Goal: Task Accomplishment & Management: Use online tool/utility

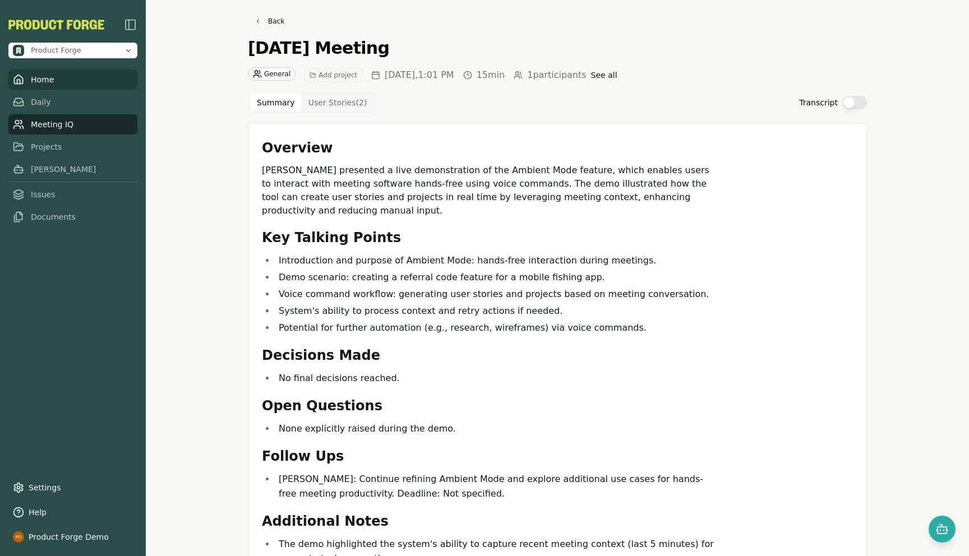
click at [31, 83] on link "Home" at bounding box center [72, 80] width 129 height 20
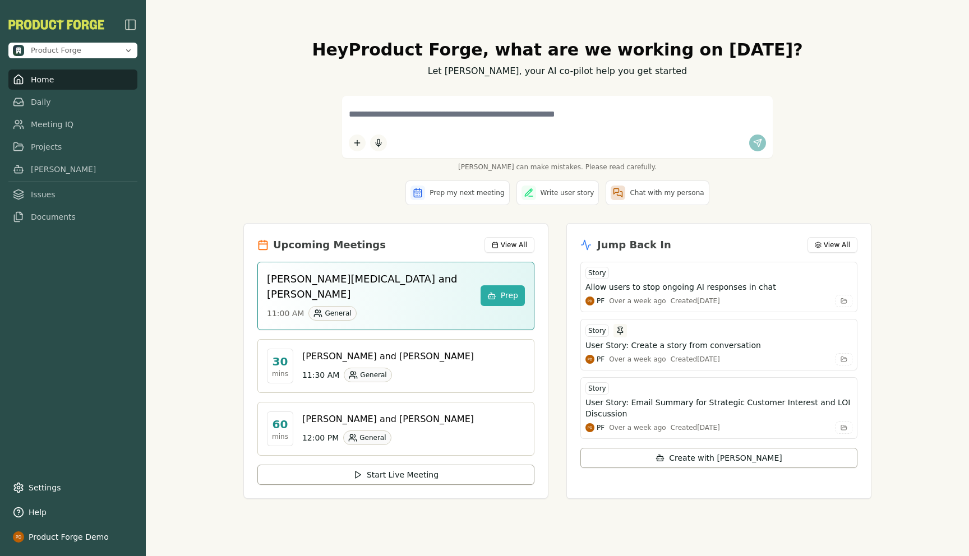
click at [193, 325] on div "Hey Product Forge , what are we working on today? Let Smith, your AI co-pilot h…" at bounding box center [557, 278] width 823 height 556
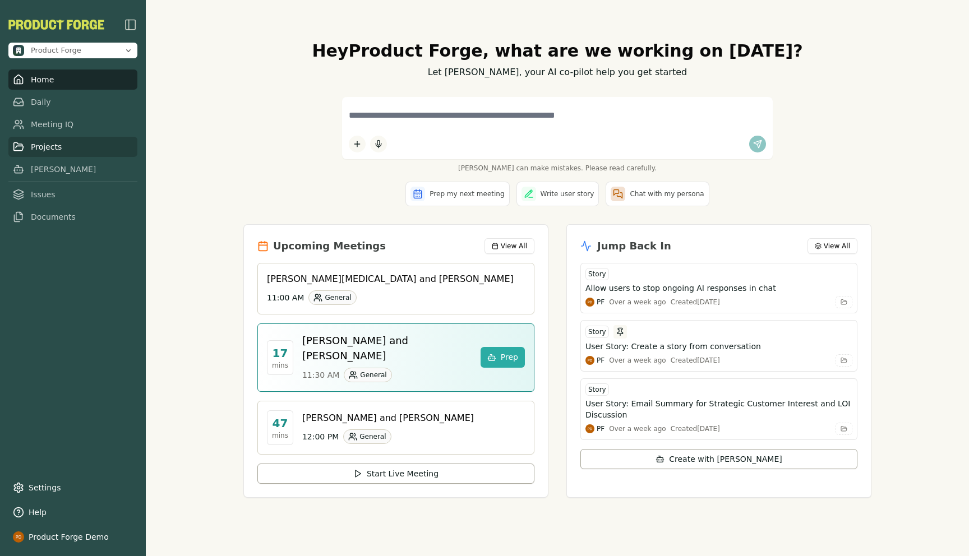
click at [70, 145] on link "Projects" at bounding box center [72, 147] width 129 height 20
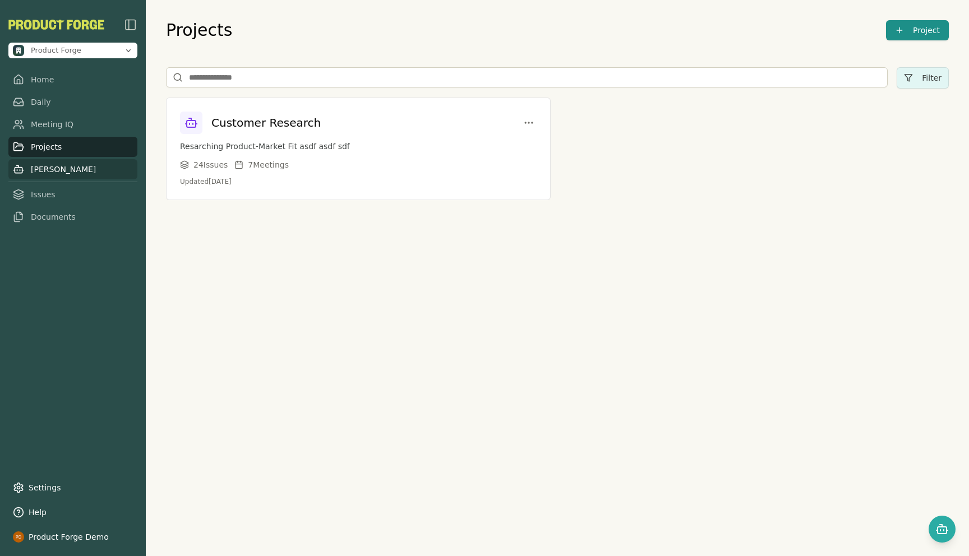
click at [48, 174] on link "[PERSON_NAME]" at bounding box center [72, 169] width 129 height 20
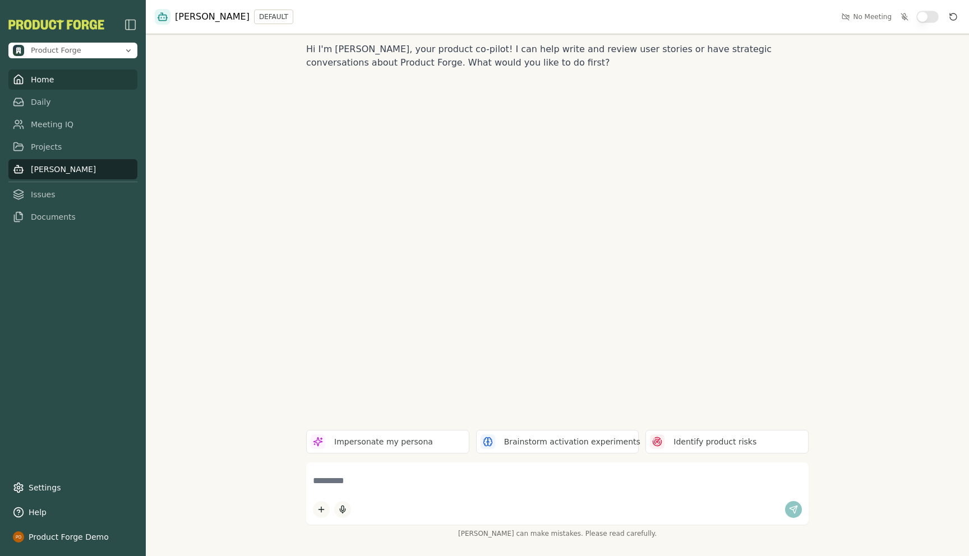
click at [39, 84] on link "Home" at bounding box center [72, 80] width 129 height 20
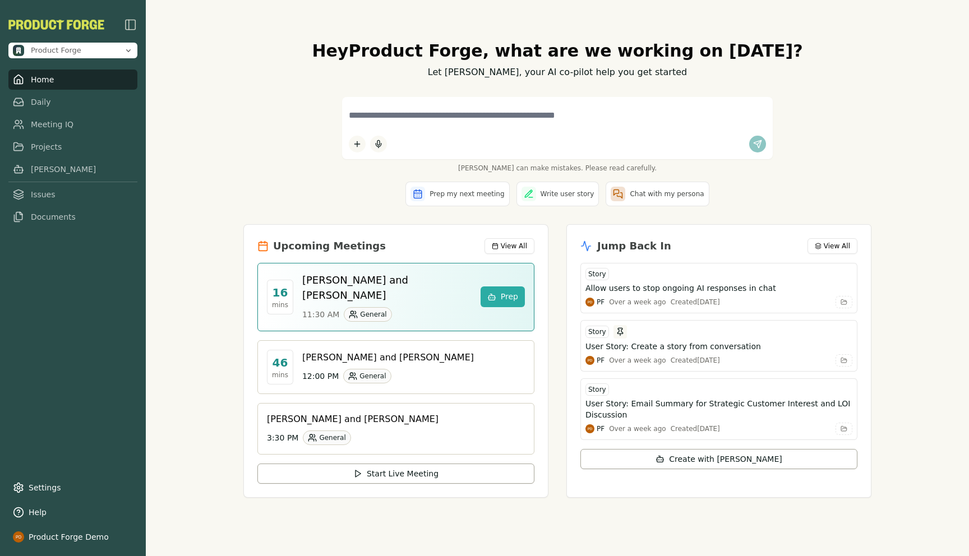
click at [210, 166] on div "Hey Product Forge , what are we working on today? Let Smith, your AI co-pilot h…" at bounding box center [557, 278] width 823 height 556
click at [400, 126] on textarea at bounding box center [557, 116] width 417 height 24
type textarea "*"
type textarea "**********"
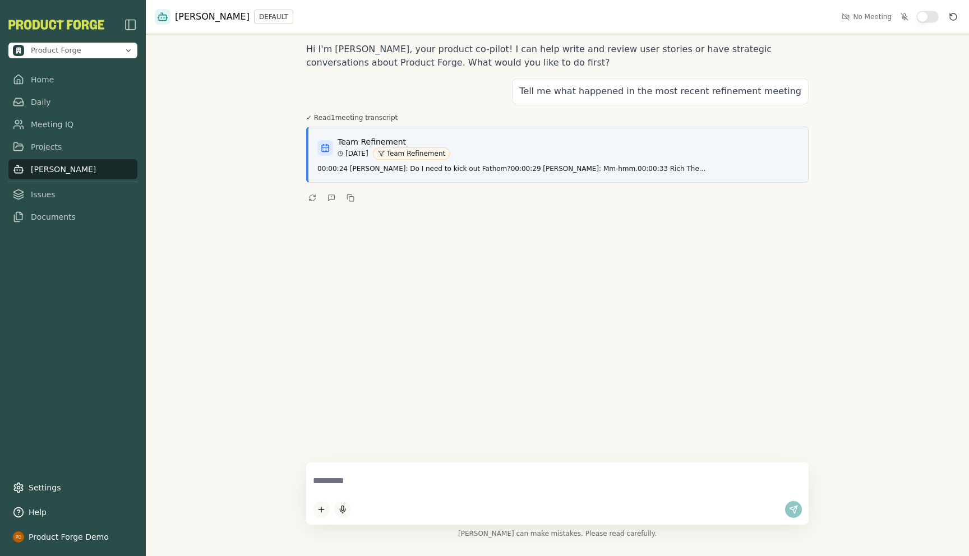
click at [343, 490] on textarea at bounding box center [557, 481] width 489 height 24
type textarea "**********"
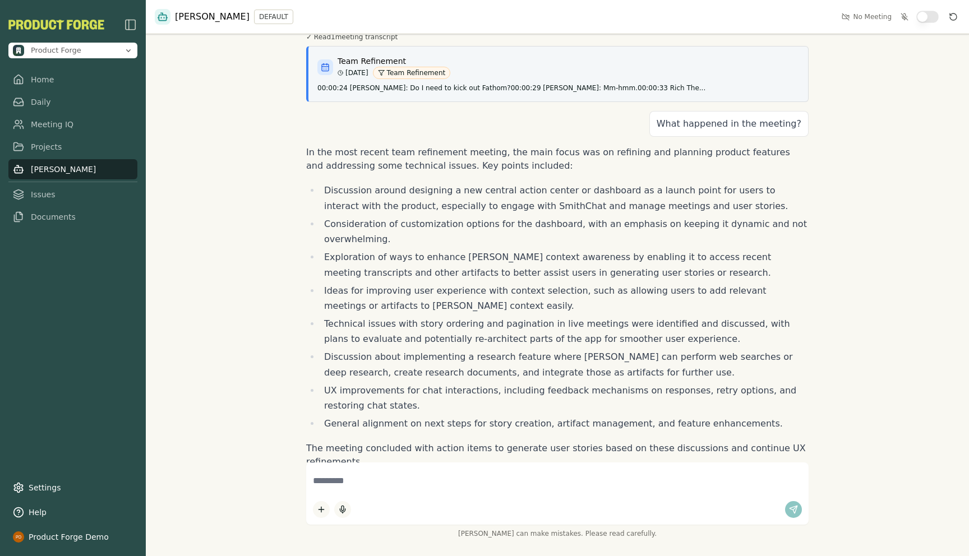
scroll to position [85, 0]
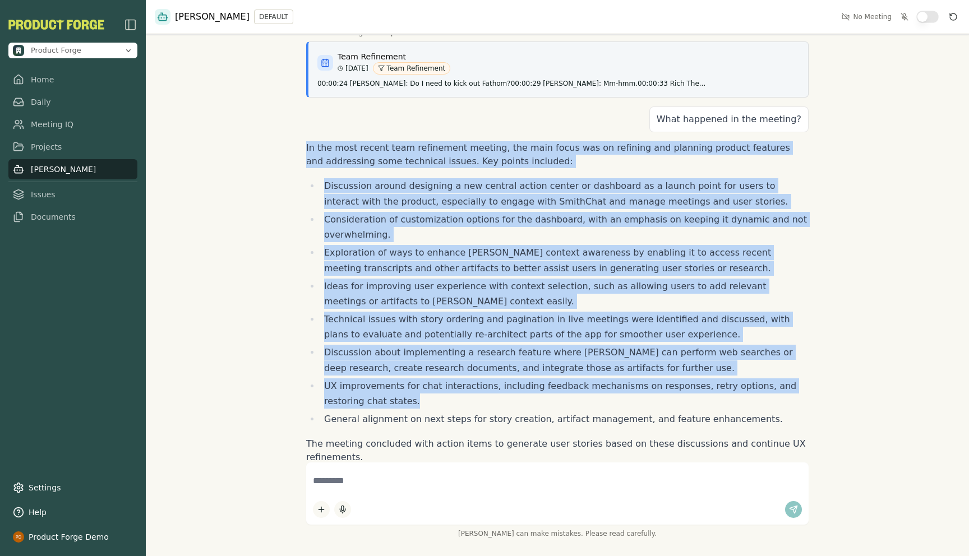
drag, startPoint x: 304, startPoint y: 151, endPoint x: 589, endPoint y: 400, distance: 378.6
click at [589, 400] on div "Hi I'm Smith, your product co-pilot! I can help write and review user stories o…" at bounding box center [557, 278] width 823 height 556
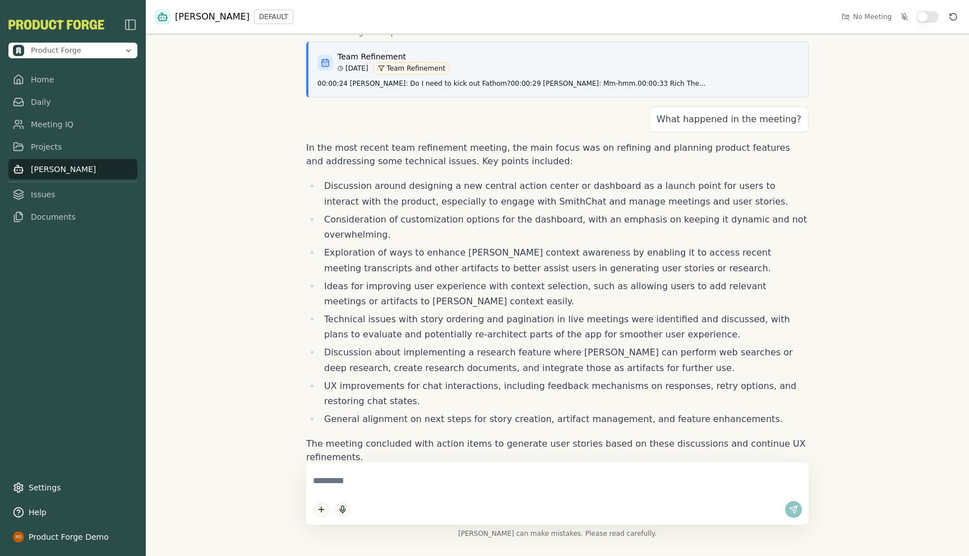
click at [346, 473] on textarea at bounding box center [557, 481] width 489 height 24
paste textarea "**********"
type textarea "**********"
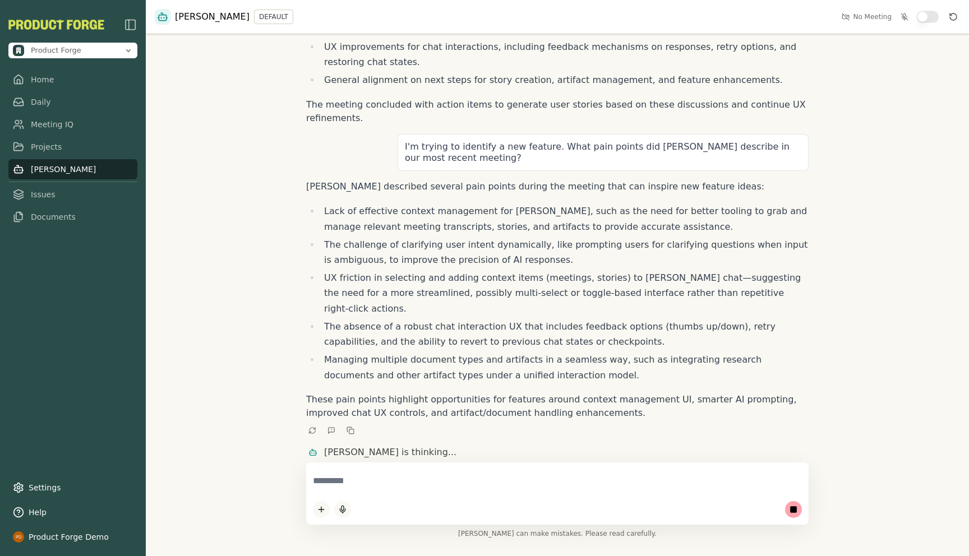
scroll to position [411, 0]
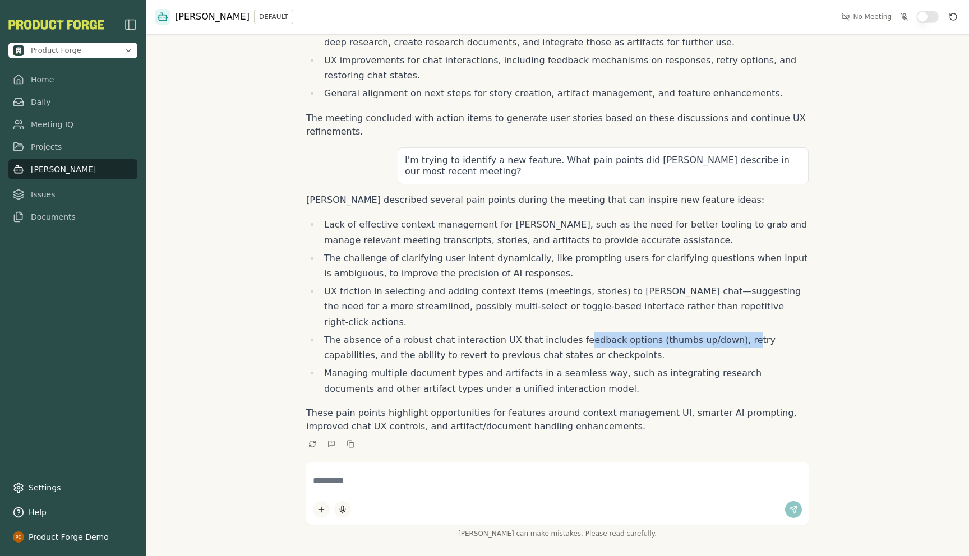
drag, startPoint x: 567, startPoint y: 326, endPoint x: 719, endPoint y: 329, distance: 152.5
click at [719, 332] on li "The absence of a robust chat interaction UX that includes feedback options (thu…" at bounding box center [564, 347] width 488 height 31
click at [331, 479] on textarea at bounding box center [557, 481] width 489 height 24
paste textarea "**********"
type textarea "**********"
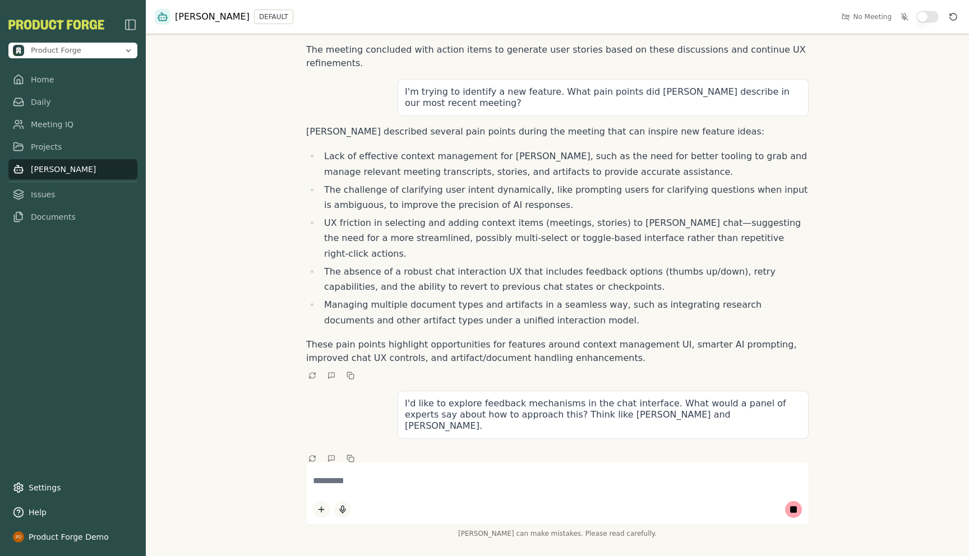
scroll to position [496, 0]
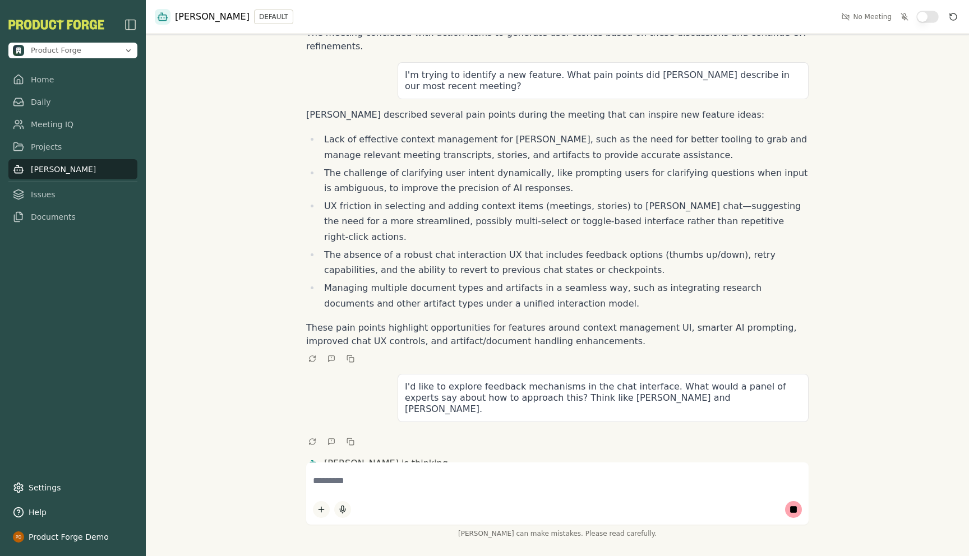
click at [528, 202] on li "UX friction in selecting and adding context items (meetings, stories) to Smith'…" at bounding box center [564, 221] width 488 height 46
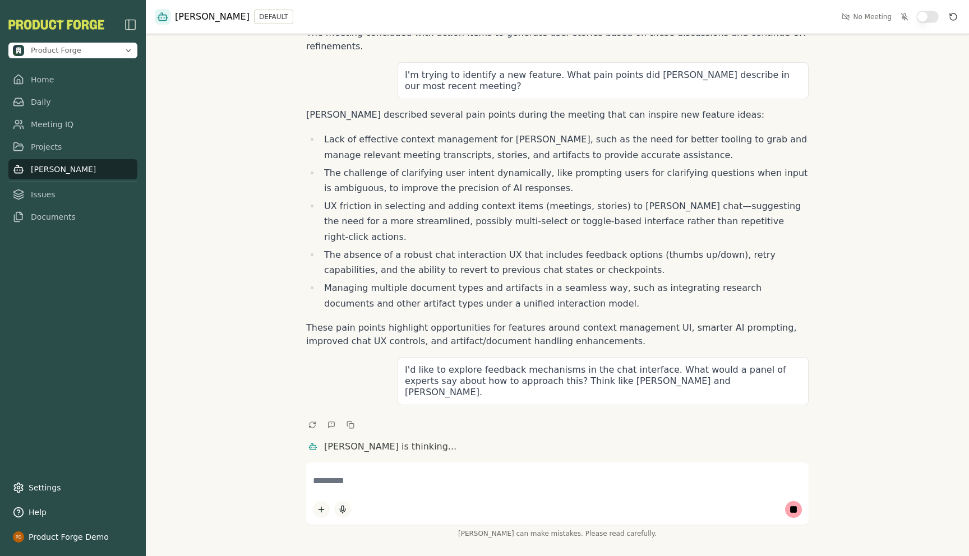
scroll to position [479, 0]
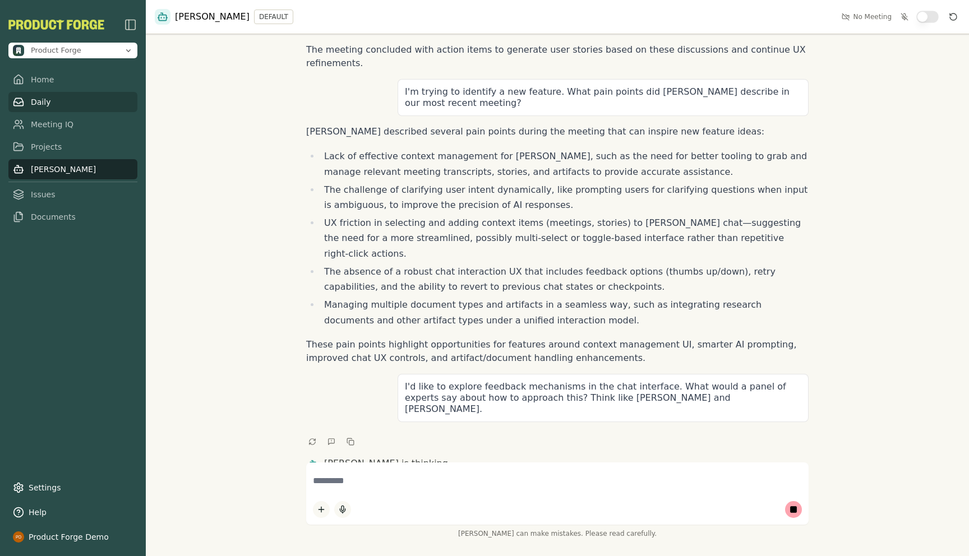
click at [38, 100] on link "Daily" at bounding box center [72, 102] width 129 height 20
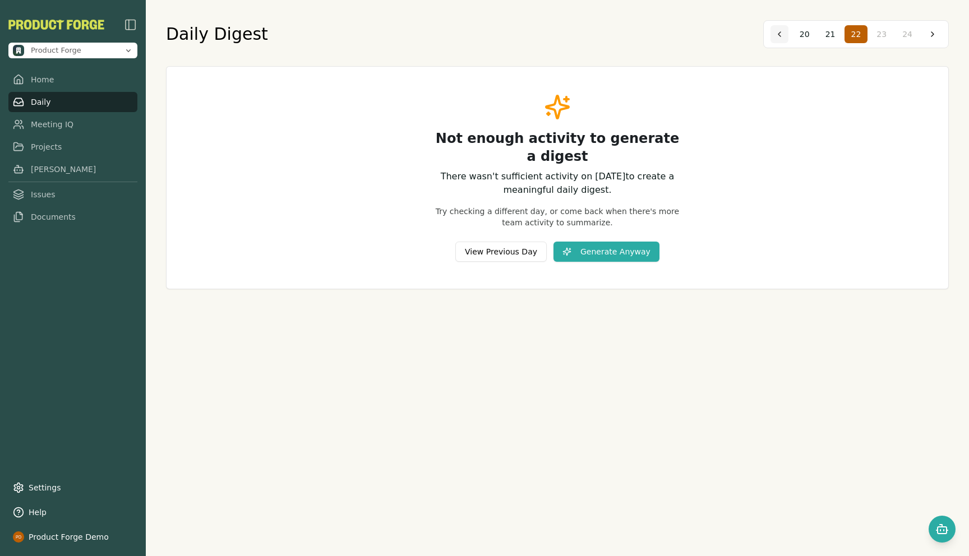
click at [785, 31] on button at bounding box center [779, 34] width 18 height 18
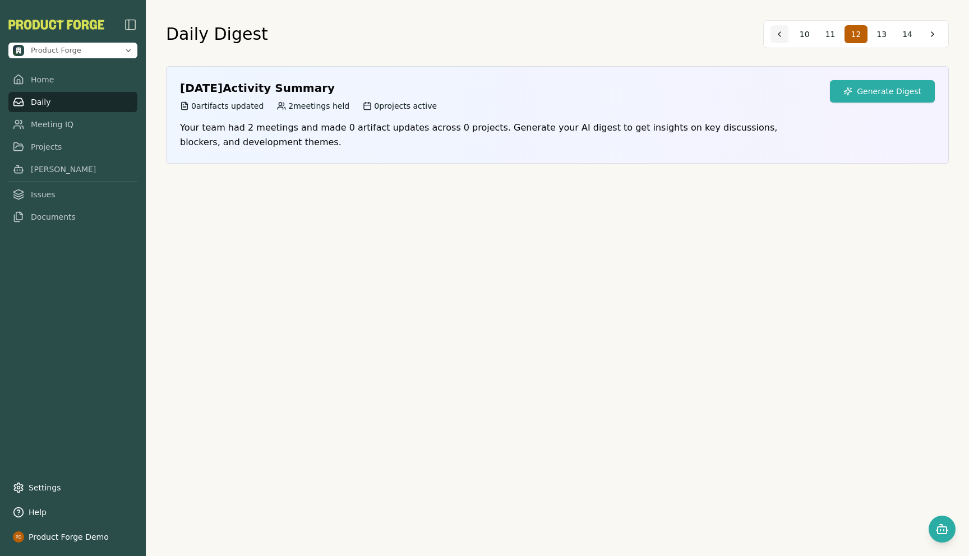
click at [785, 31] on button at bounding box center [779, 34] width 18 height 18
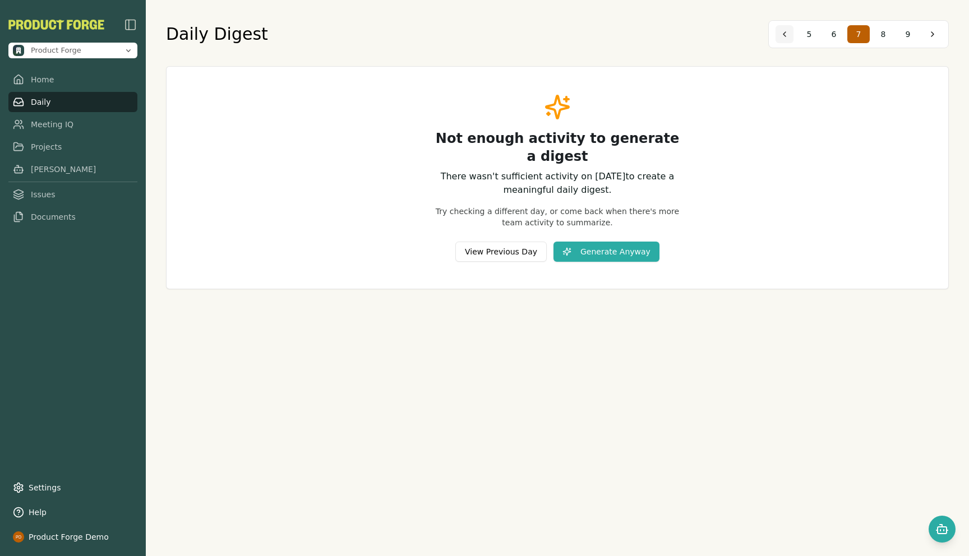
click at [785, 31] on button at bounding box center [784, 34] width 18 height 18
click at [785, 31] on button at bounding box center [783, 34] width 18 height 18
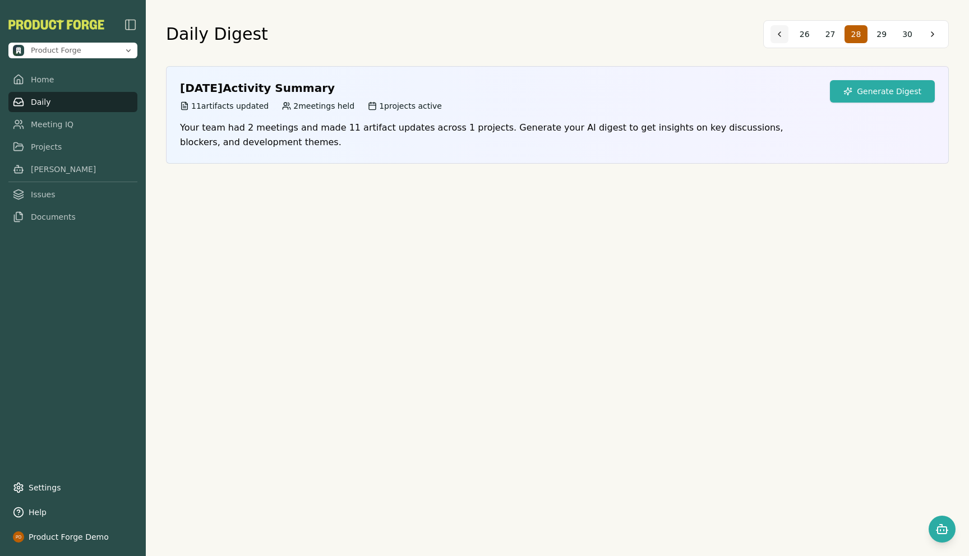
click at [779, 31] on button at bounding box center [779, 34] width 18 height 18
click at [904, 32] on span "25" at bounding box center [907, 34] width 10 height 11
click at [853, 86] on button "Generate Digest" at bounding box center [882, 91] width 105 height 22
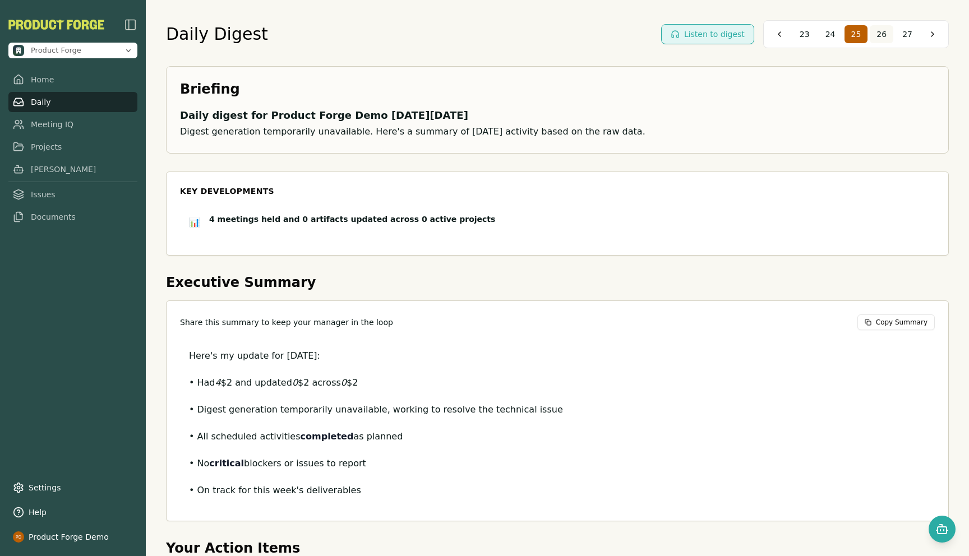
click at [884, 37] on span "26" at bounding box center [881, 34] width 10 height 11
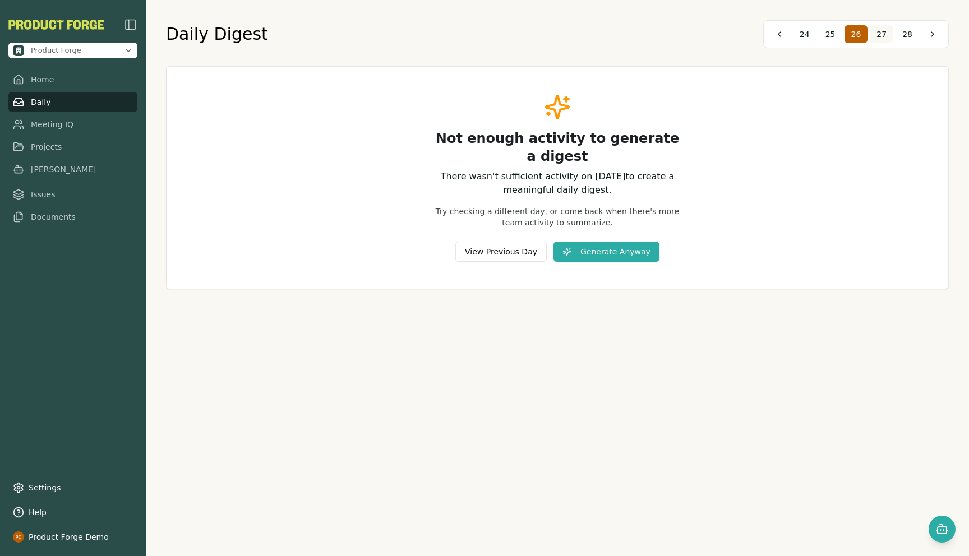
click at [883, 33] on span "27" at bounding box center [881, 34] width 10 height 11
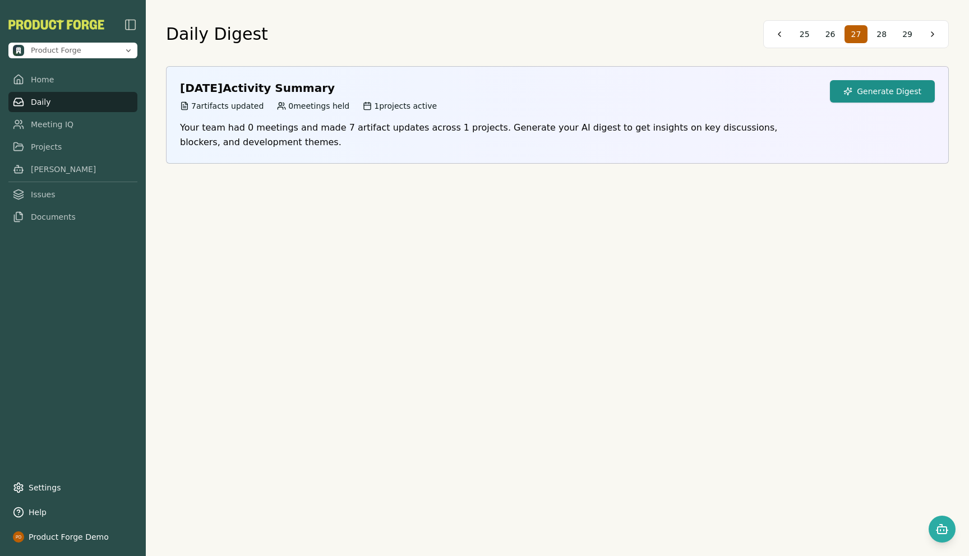
click at [879, 93] on button "Generate Digest" at bounding box center [882, 91] width 105 height 22
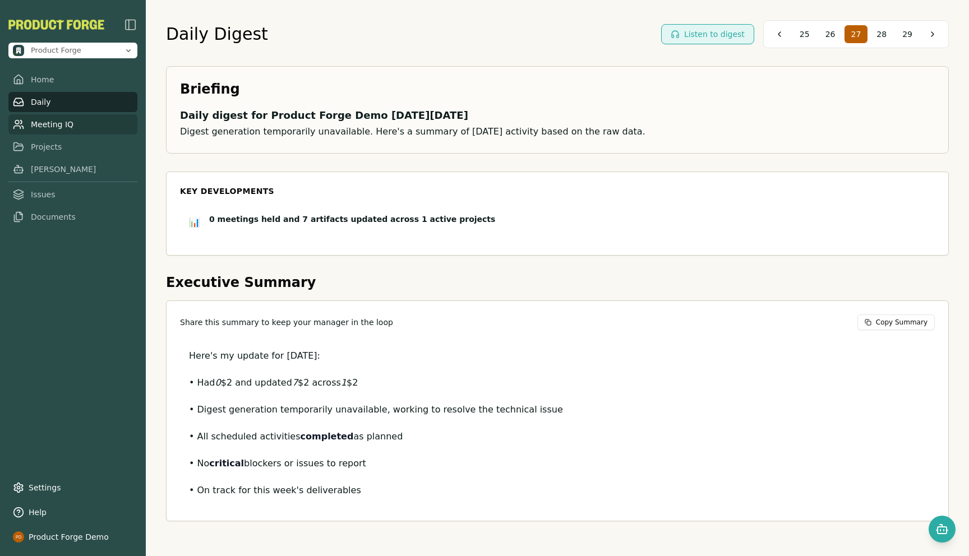
click at [50, 126] on link "Meeting IQ" at bounding box center [72, 124] width 129 height 20
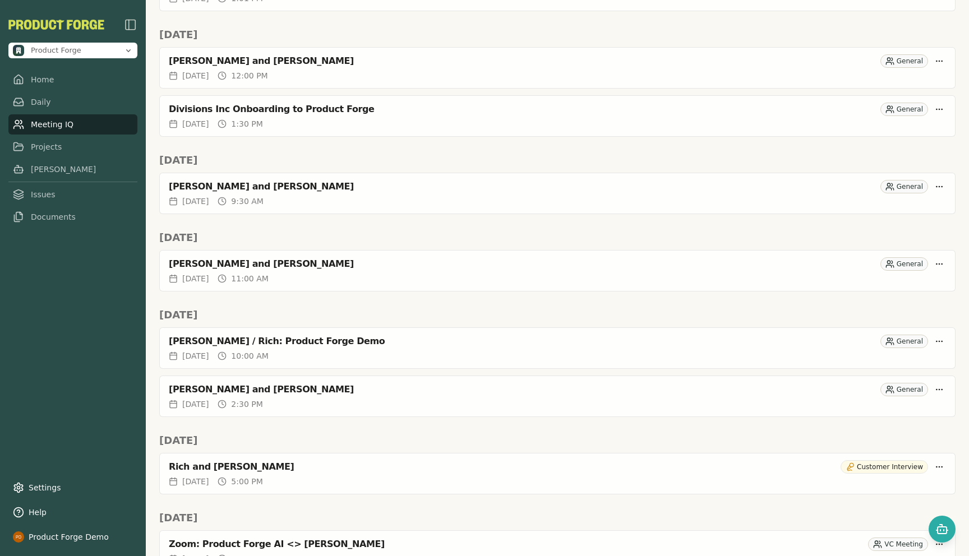
scroll to position [493, 0]
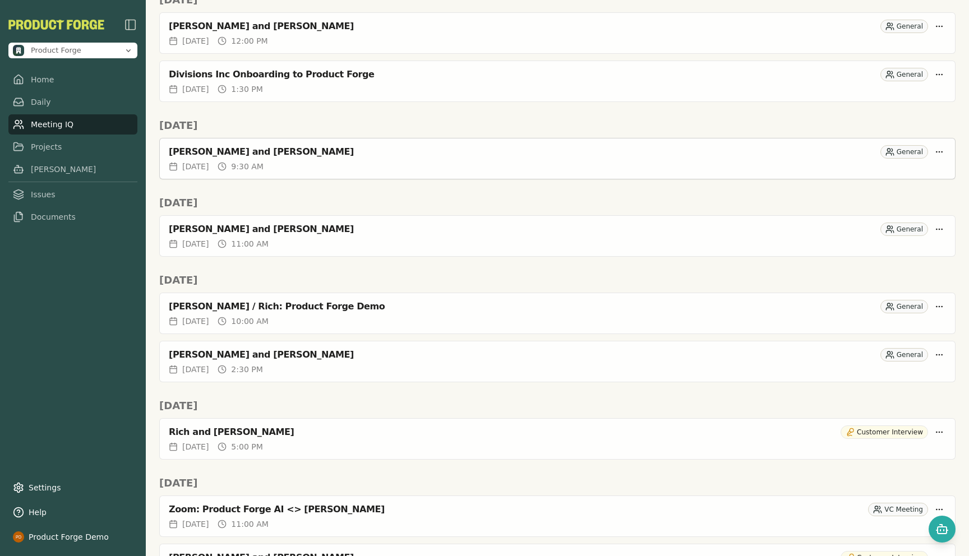
click at [332, 162] on div "Wed, Aug 06, 2025 9:30 AM" at bounding box center [557, 166] width 777 height 11
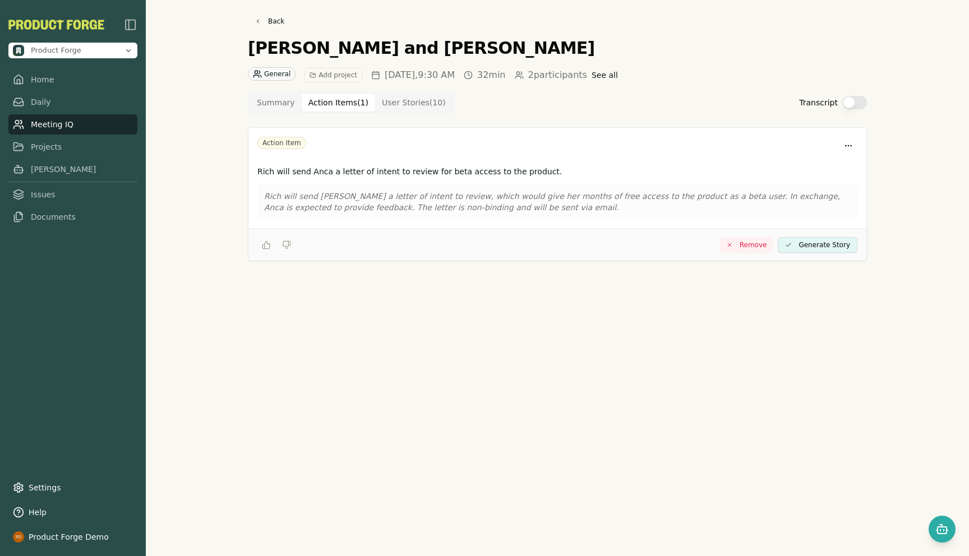
click at [324, 98] on Item "Action Items ( 1 )" at bounding box center [338, 103] width 73 height 18
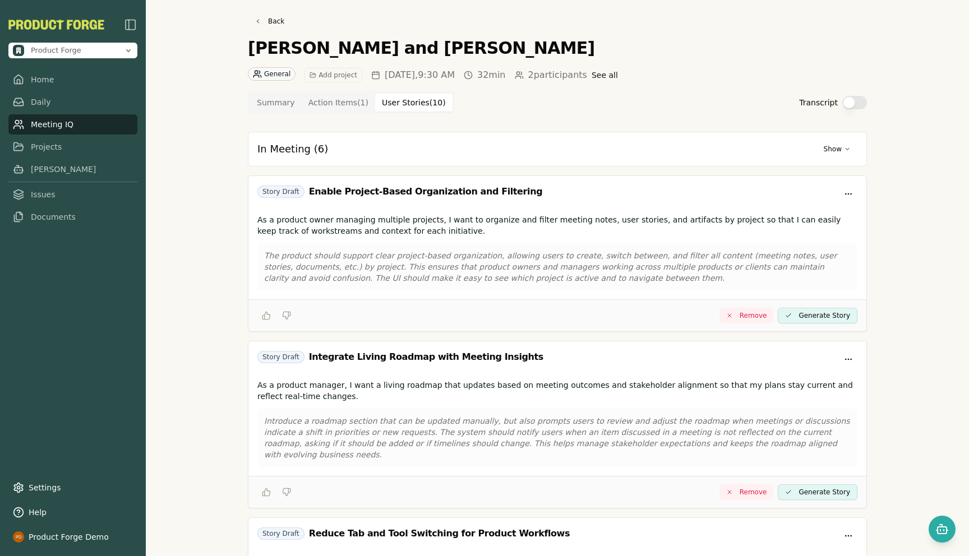
click at [393, 106] on Story "User Stories ( 10 )" at bounding box center [413, 103] width 77 height 18
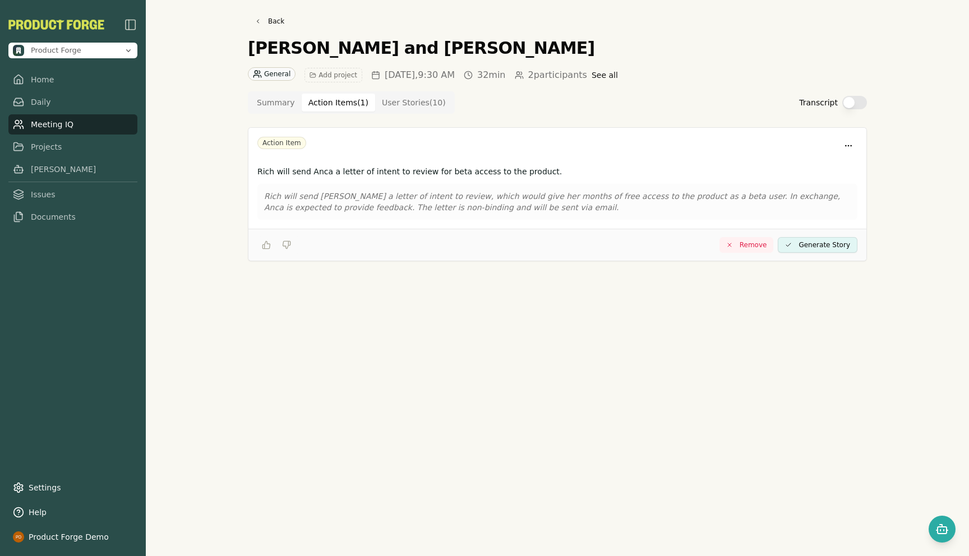
click at [327, 107] on Item "Action Items ( 1 )" at bounding box center [338, 103] width 73 height 18
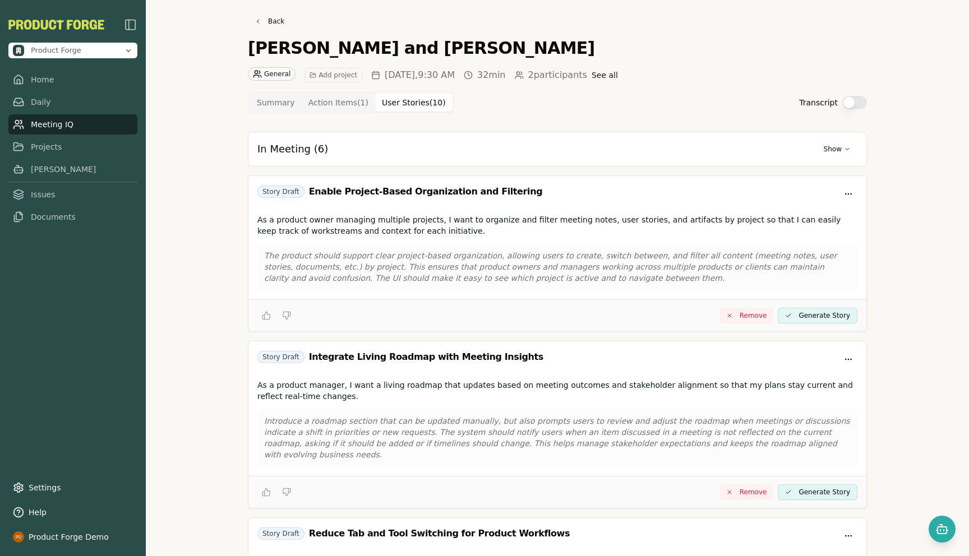
click at [400, 103] on Story "User Stories ( 10 )" at bounding box center [413, 103] width 77 height 18
click at [269, 74] on div "General" at bounding box center [272, 73] width 48 height 13
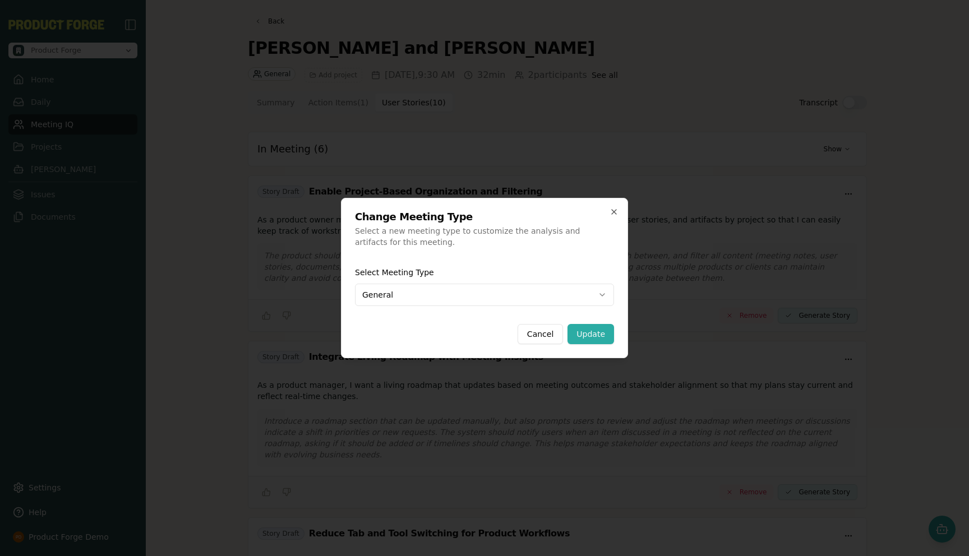
click at [383, 297] on body "Product Forge Home Daily Meeting IQ Projects Smith Issues Documents Settings He…" at bounding box center [484, 278] width 969 height 556
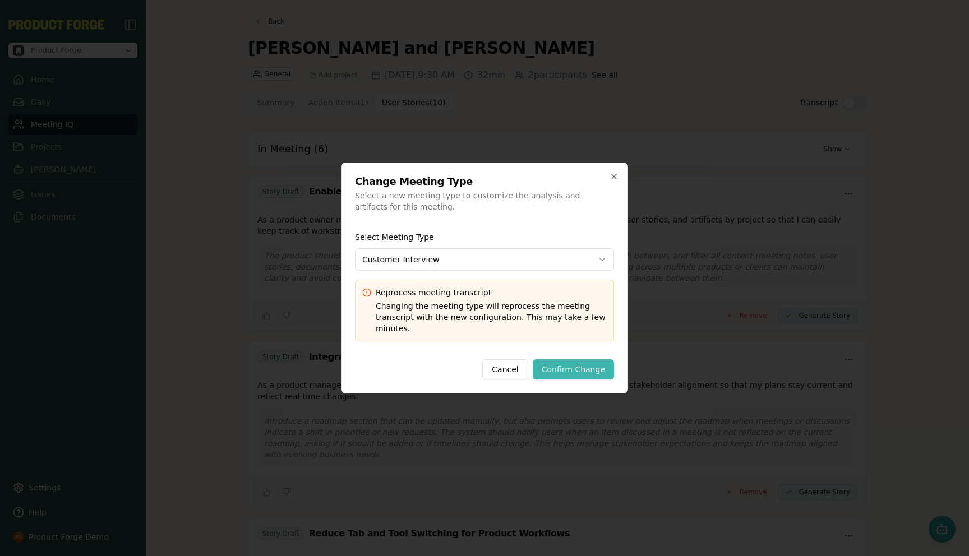
click at [586, 371] on button "Confirm Change" at bounding box center [573, 369] width 81 height 20
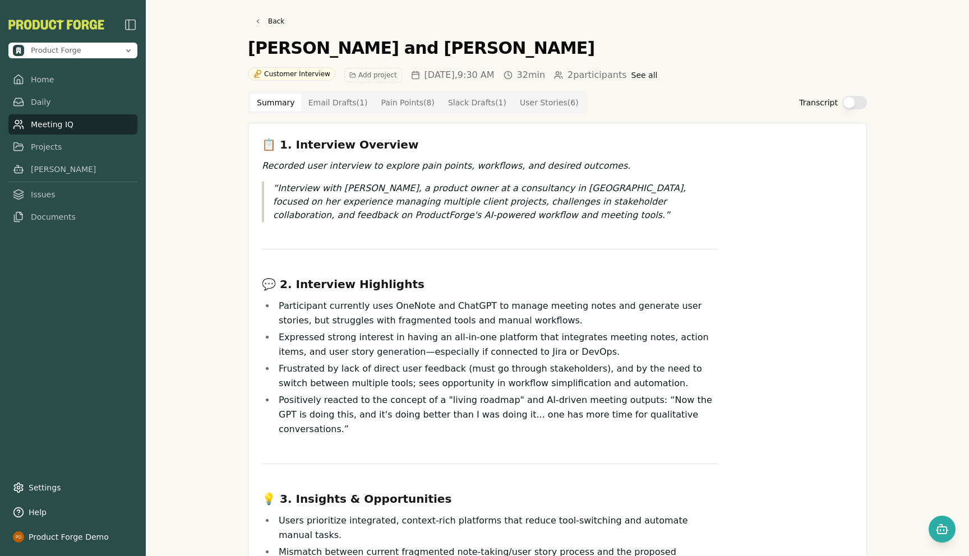
click at [323, 99] on Draft "Email Drafts ( 1 )" at bounding box center [338, 103] width 73 height 18
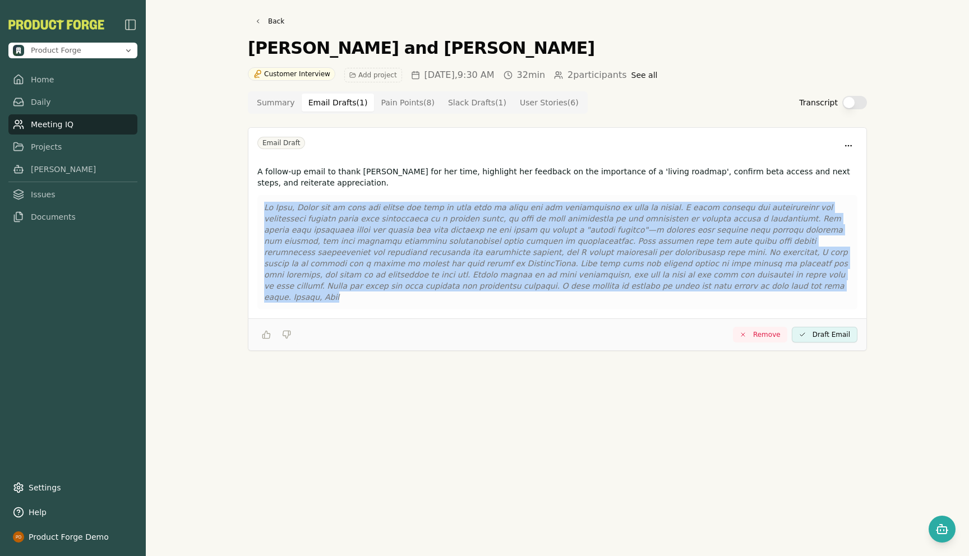
drag, startPoint x: 621, startPoint y: 289, endPoint x: 278, endPoint y: 200, distance: 354.6
click at [278, 200] on div at bounding box center [557, 252] width 600 height 114
click at [359, 226] on p at bounding box center [557, 252] width 586 height 101
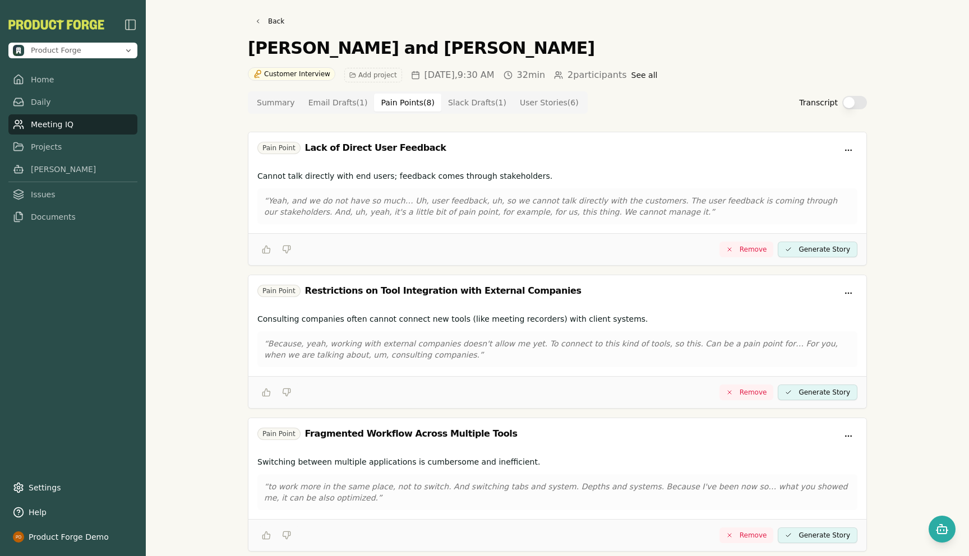
click at [399, 107] on Point "Pain Points ( 8 )" at bounding box center [407, 103] width 67 height 18
click at [469, 104] on Draft "Slack Drafts ( 1 )" at bounding box center [477, 103] width 72 height 18
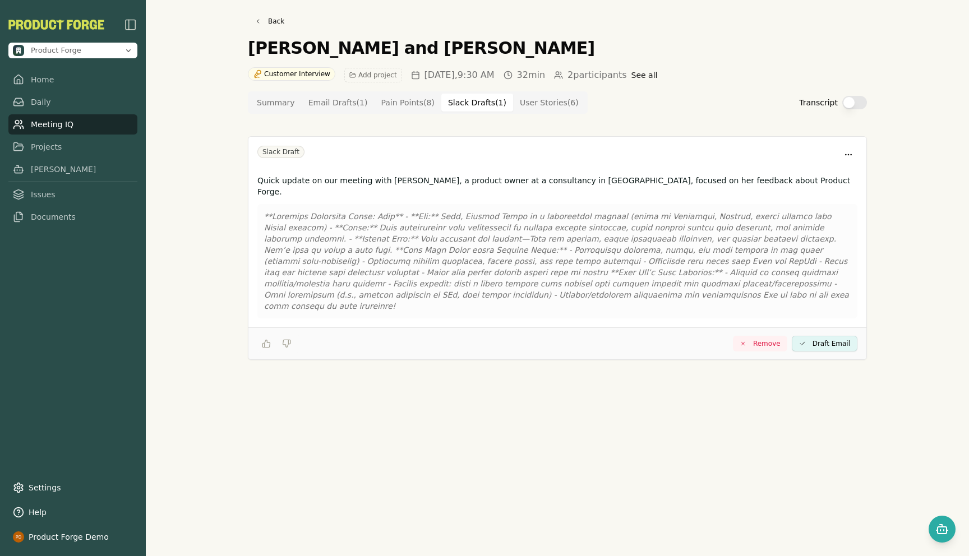
click at [540, 101] on Story "User Stories ( 6 )" at bounding box center [549, 103] width 72 height 18
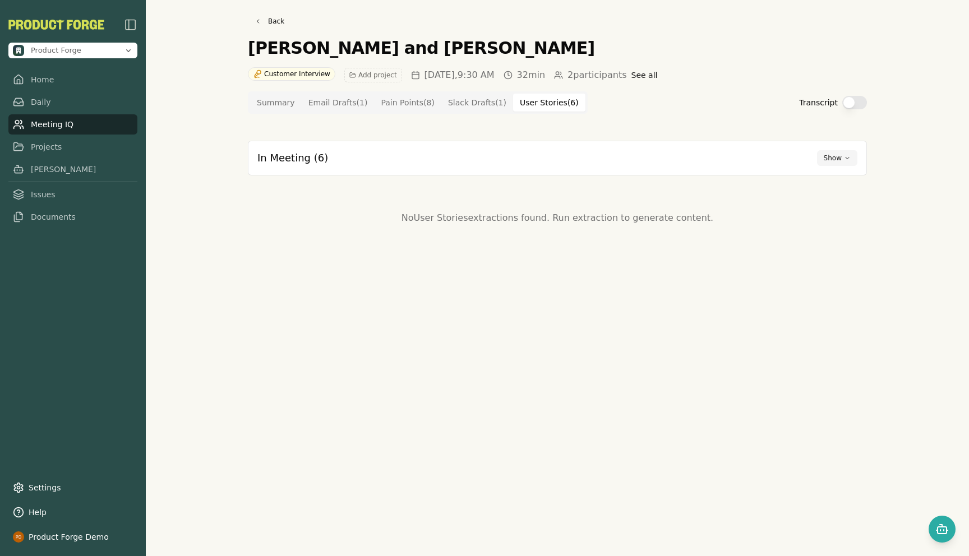
click at [846, 156] on button "Show" at bounding box center [837, 158] width 40 height 16
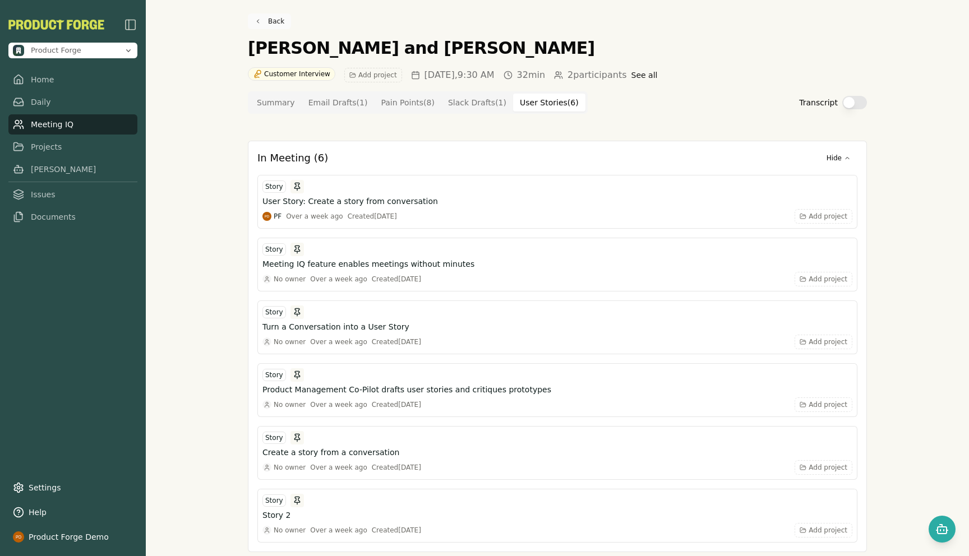
click at [270, 16] on link "Back" at bounding box center [269, 21] width 43 height 16
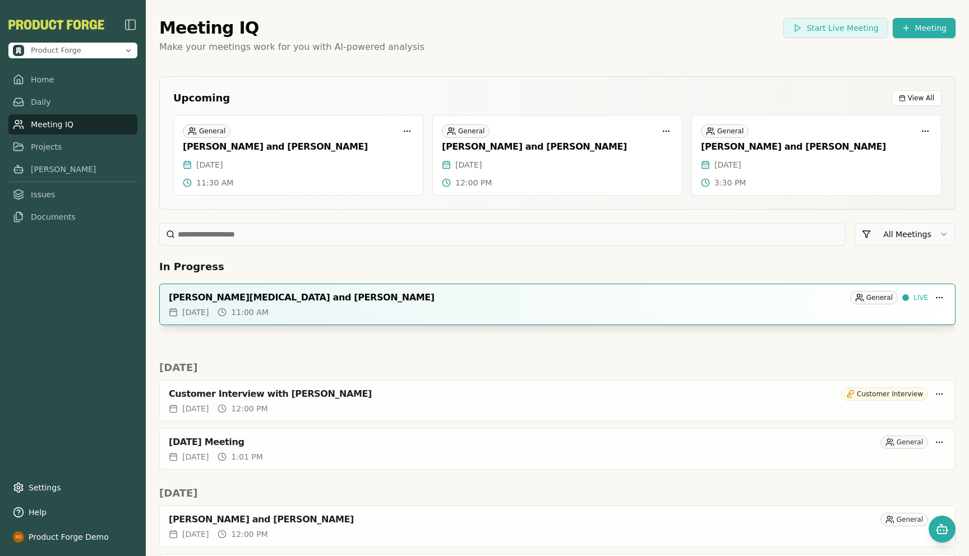
click at [466, 293] on div "[PERSON_NAME][MEDICAL_DATA] and [PERSON_NAME]" at bounding box center [507, 297] width 677 height 11
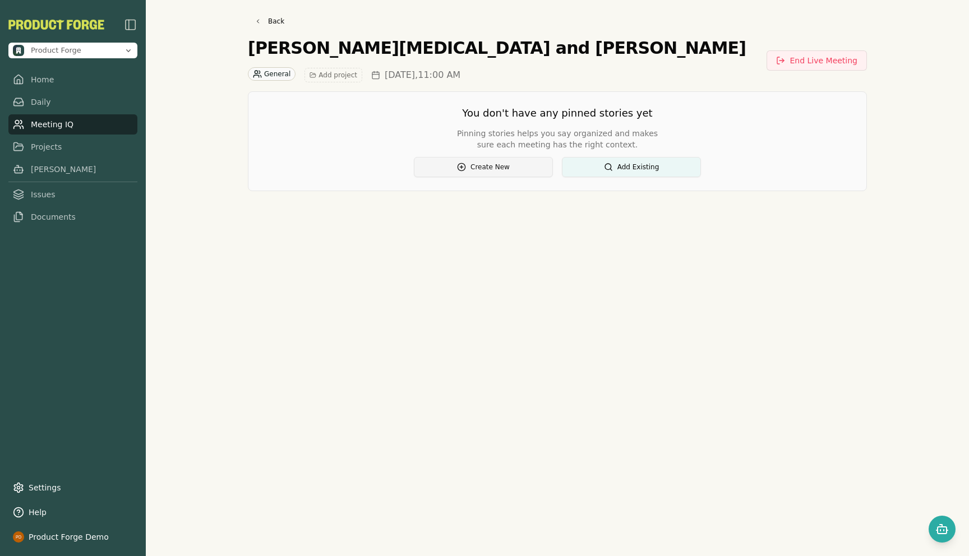
click at [483, 159] on button "Create New" at bounding box center [483, 167] width 139 height 20
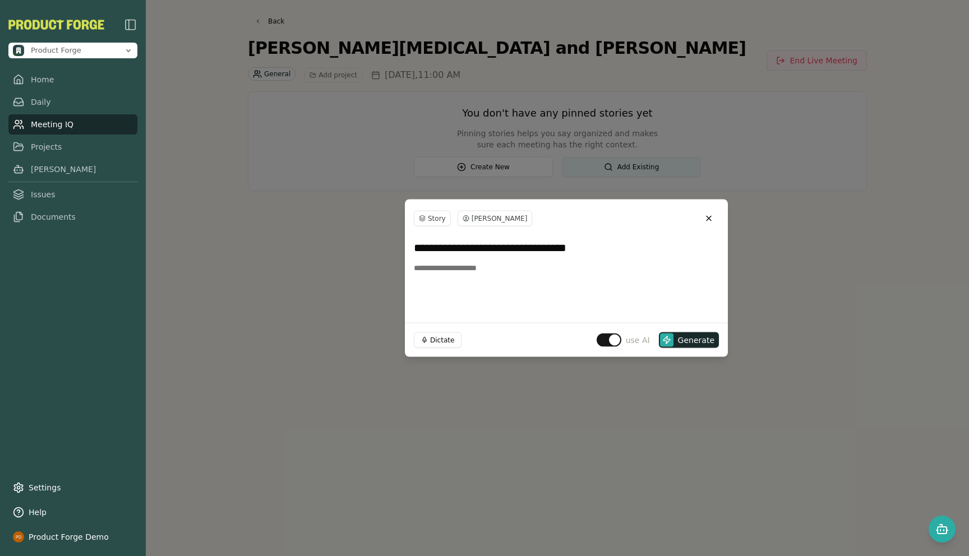
type input "**********"
click at [615, 341] on button "button" at bounding box center [608, 340] width 25 height 13
click at [711, 338] on span "Create" at bounding box center [701, 340] width 26 height 11
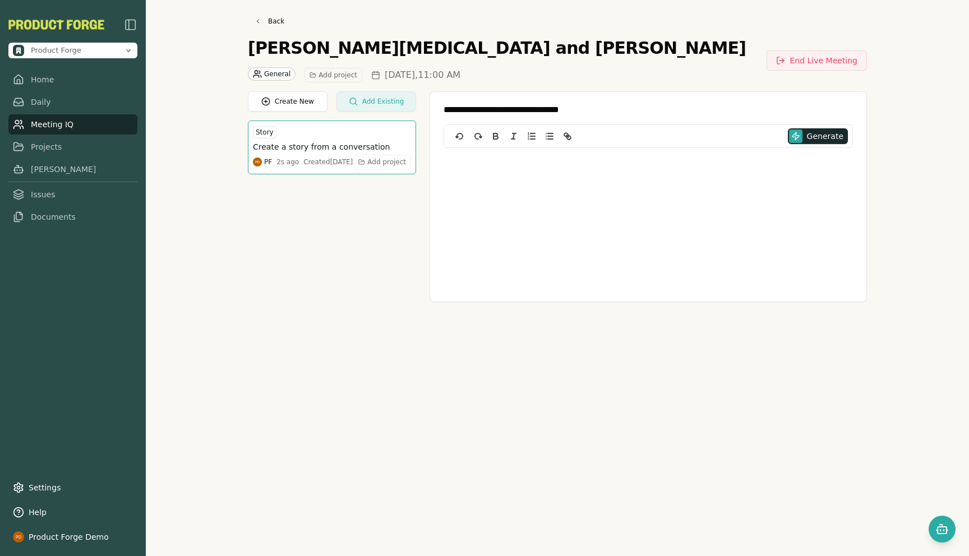
click at [383, 103] on button "Add Existing" at bounding box center [376, 101] width 80 height 20
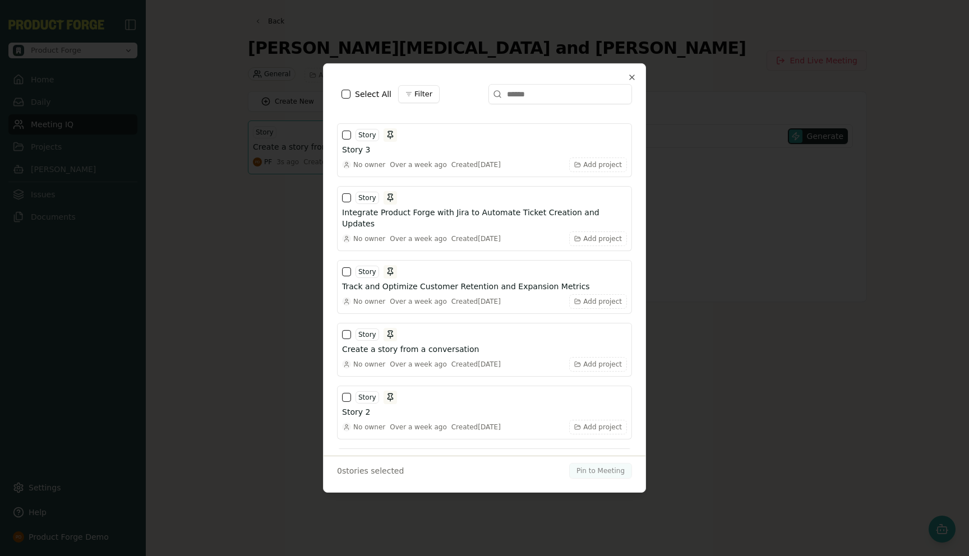
scroll to position [885, 0]
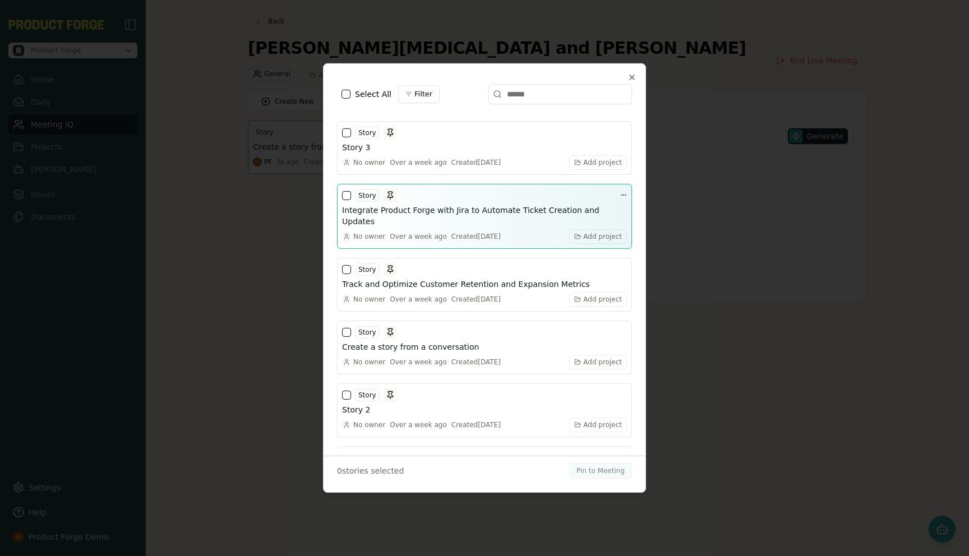
click at [346, 191] on button "button" at bounding box center [346, 195] width 9 height 9
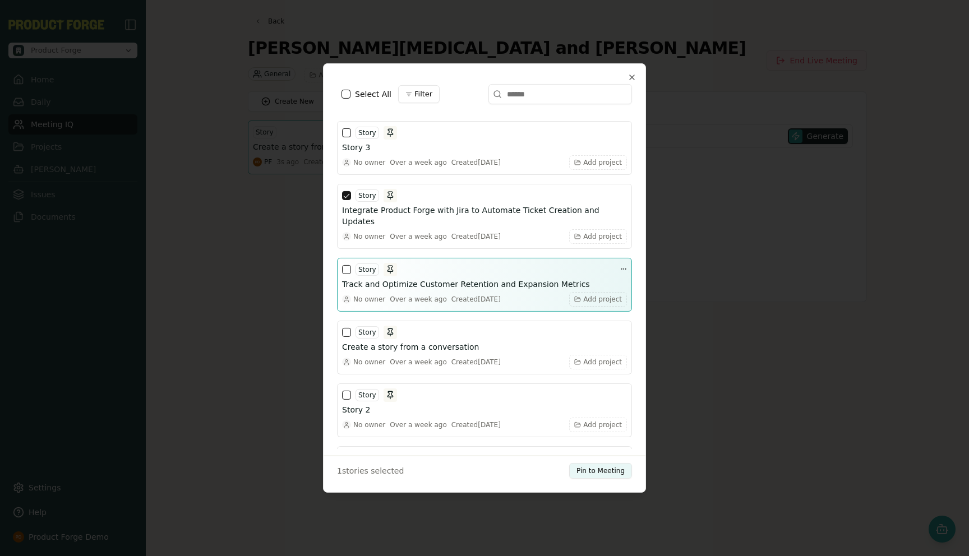
click at [346, 265] on button "button" at bounding box center [346, 269] width 9 height 9
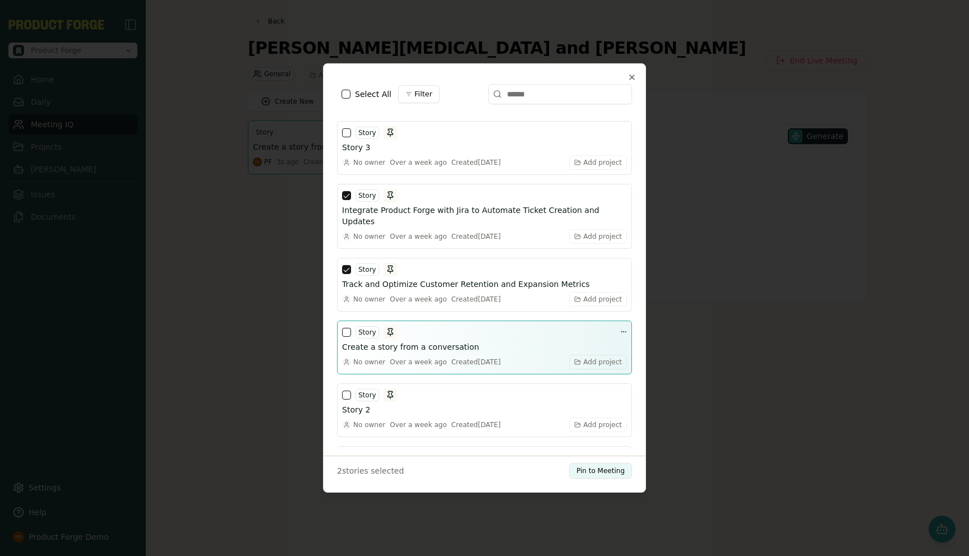
click at [344, 328] on button "button" at bounding box center [346, 332] width 9 height 9
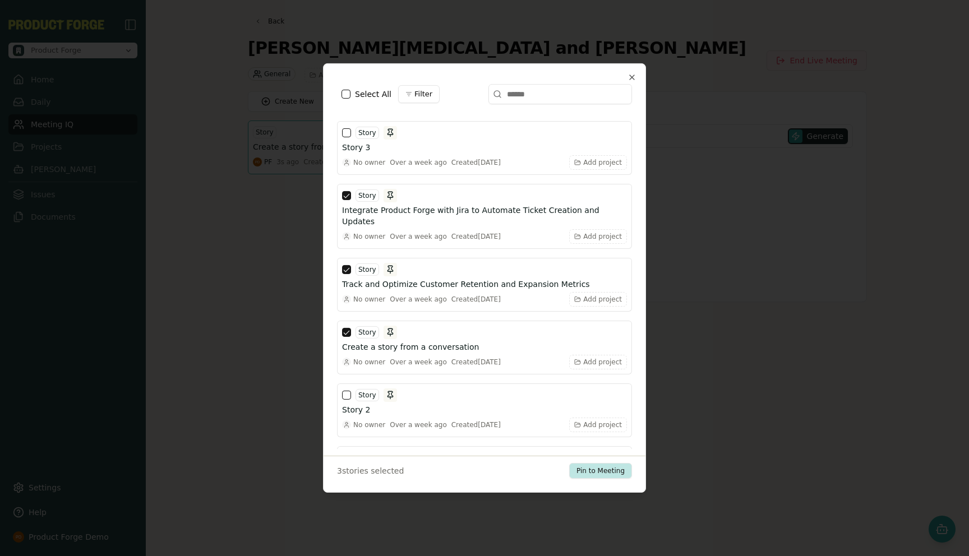
click at [579, 467] on button "Pin to Meeting" at bounding box center [600, 471] width 63 height 16
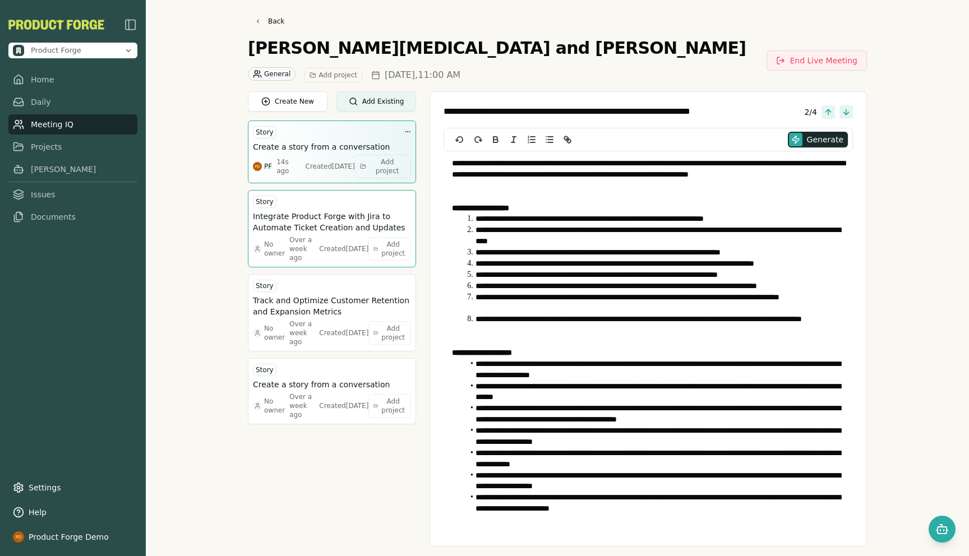
click at [339, 131] on div "Story" at bounding box center [332, 132] width 158 height 13
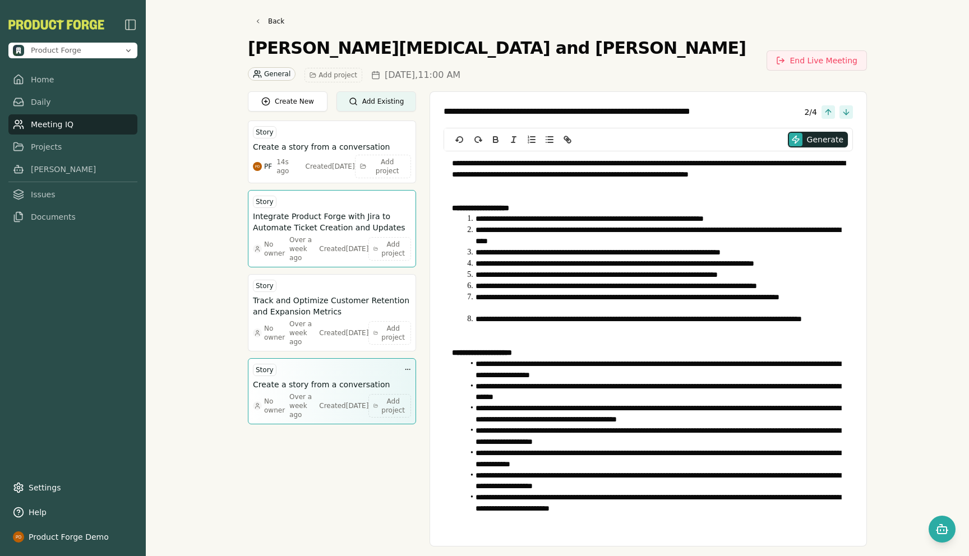
click at [309, 381] on h3 "Create a story from a conversation" at bounding box center [321, 384] width 137 height 11
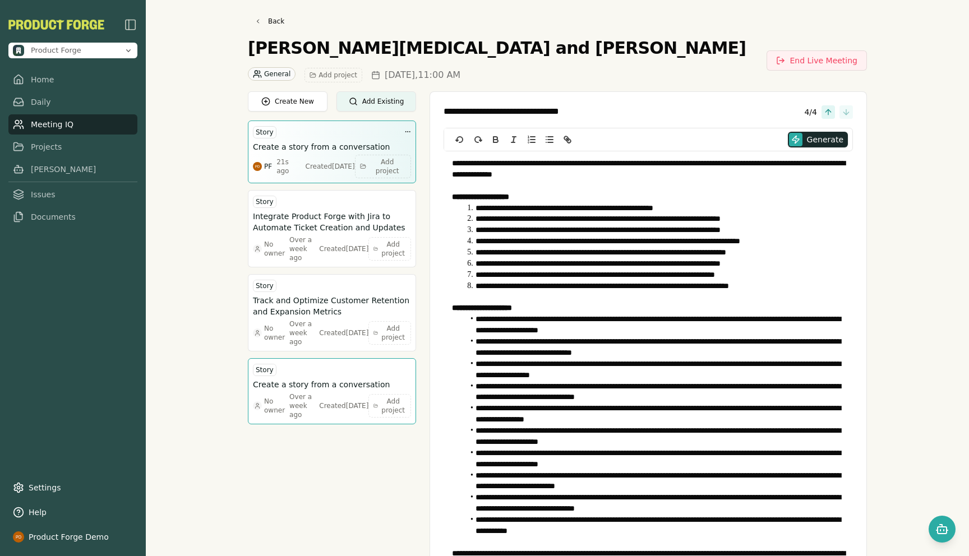
click at [322, 138] on div "Story" at bounding box center [332, 132] width 158 height 13
click at [327, 140] on div "Story Create a story from a conversation PF 21s ago Created Fri, Aug 22, 2025 A…" at bounding box center [332, 152] width 158 height 53
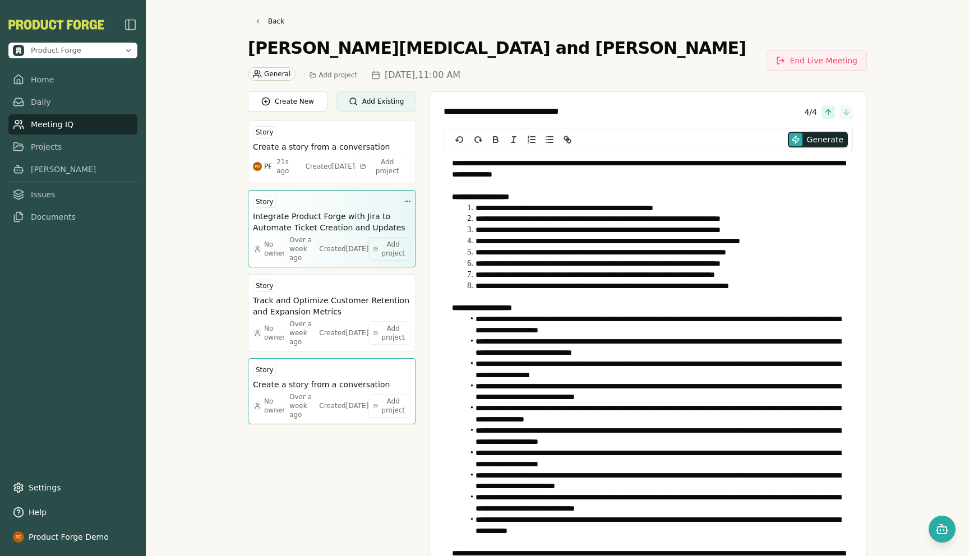
click at [321, 215] on h3 "Integrate Product Forge with Jira to Automate Ticket Creation and Updates" at bounding box center [332, 222] width 158 height 22
type textarea "**********"
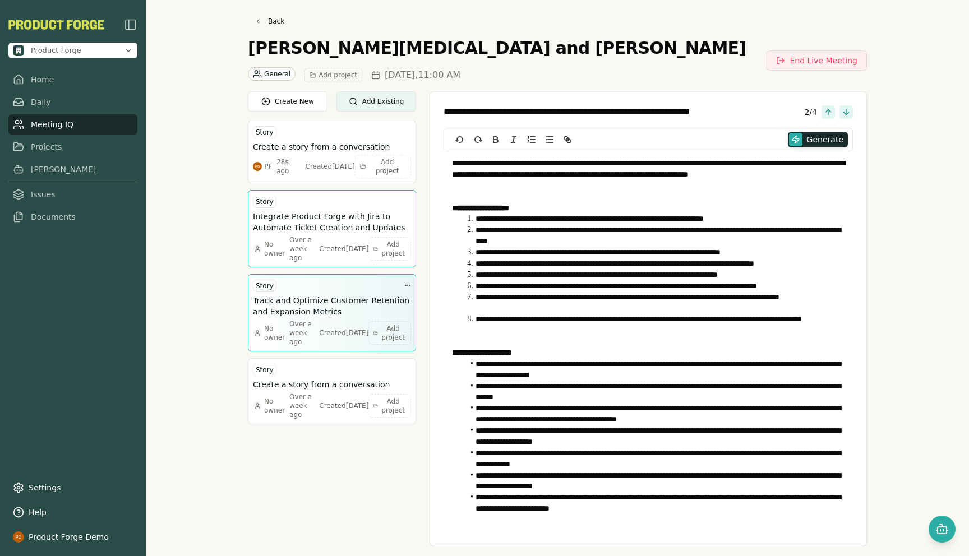
click at [326, 328] on div "Created Fri, Jun 27, 2025" at bounding box center [343, 332] width 49 height 9
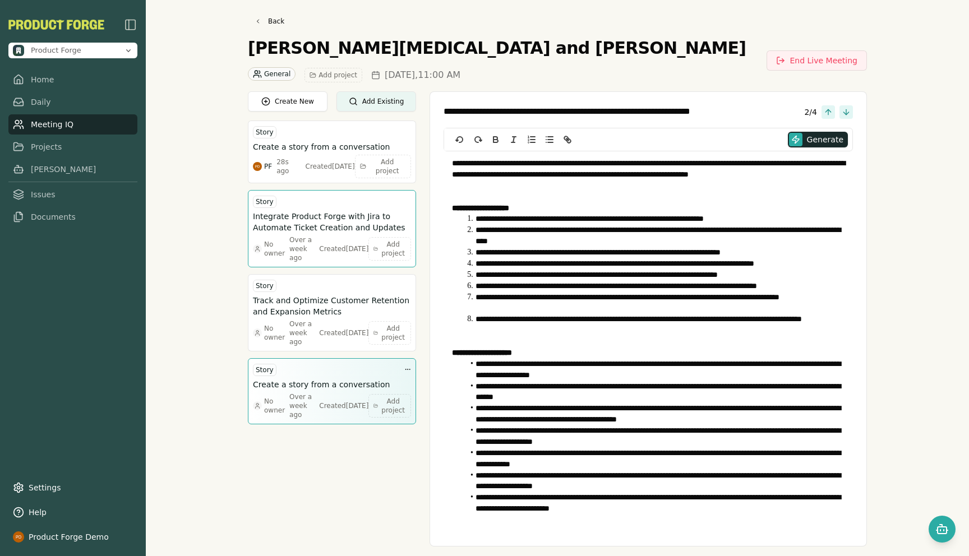
click at [321, 392] on div "No owner Over a week ago Created Fri, Jun 27, 2025" at bounding box center [310, 405] width 115 height 27
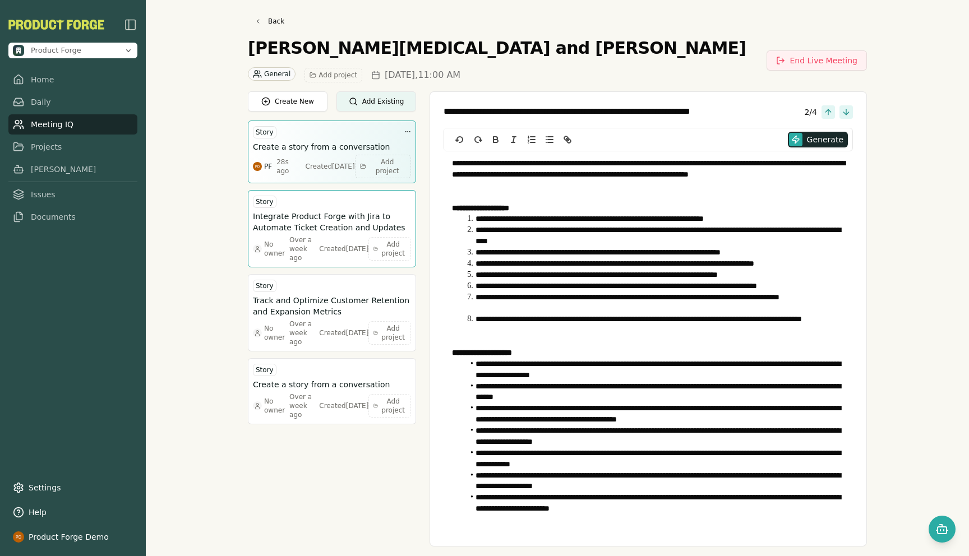
click at [313, 162] on div "Created Fri, Aug 22, 2025" at bounding box center [330, 166] width 49 height 9
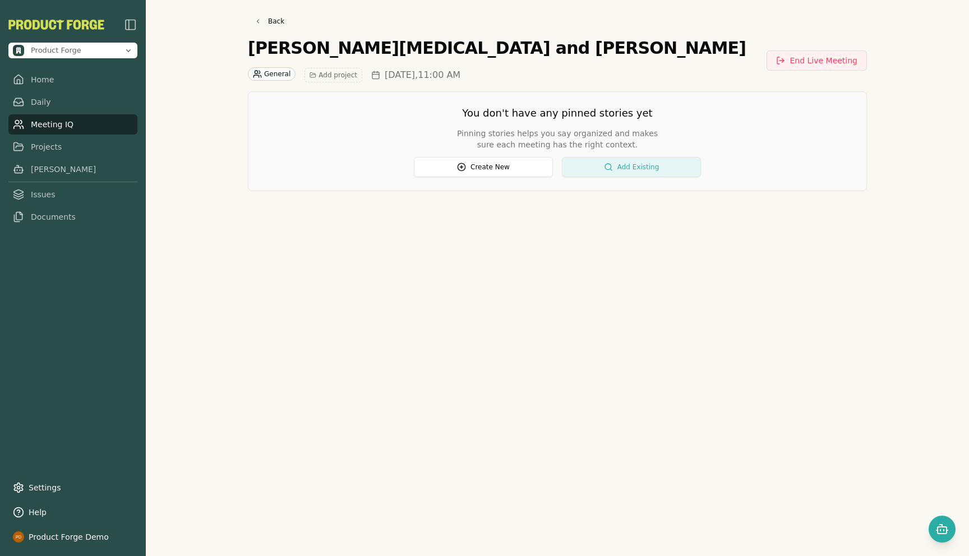
click at [618, 169] on button "Add Existing" at bounding box center [631, 167] width 139 height 20
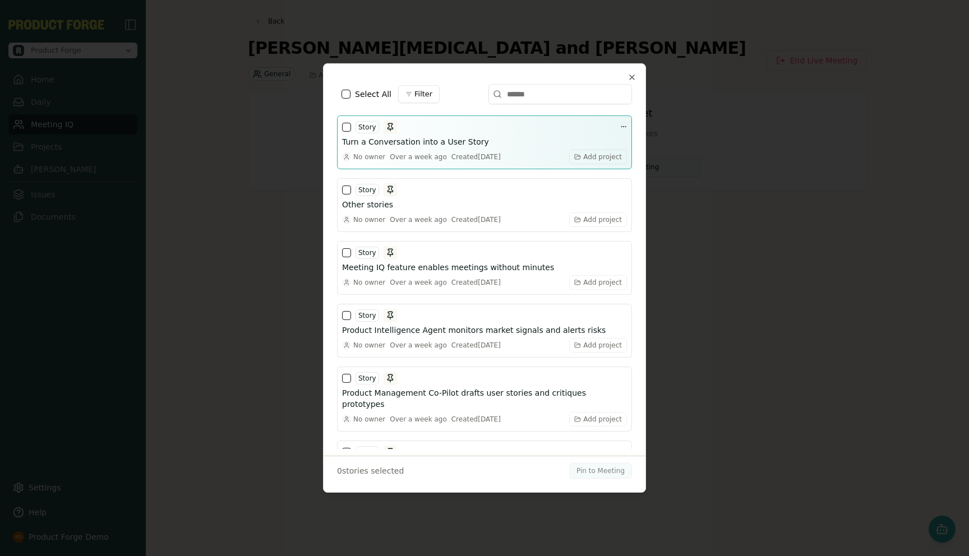
click at [345, 126] on button "button" at bounding box center [346, 127] width 9 height 9
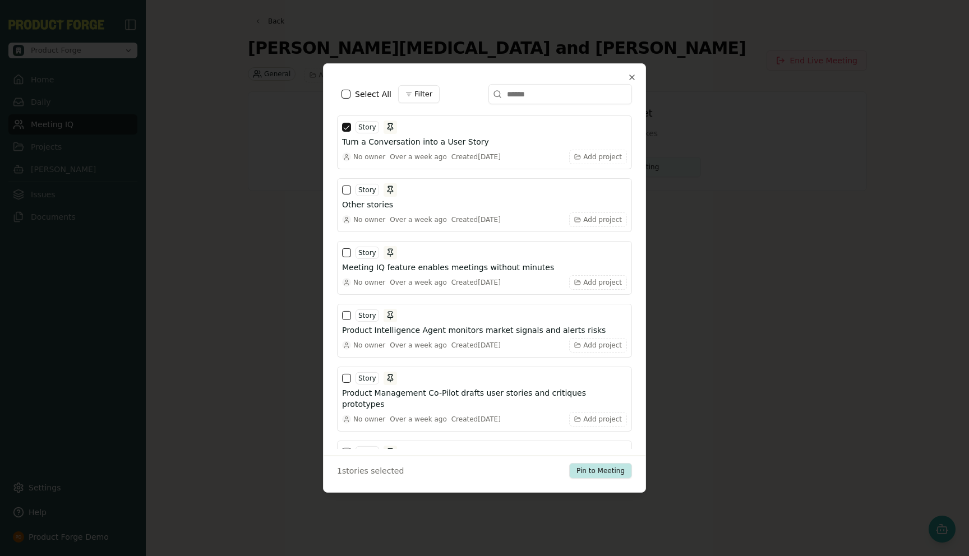
click at [590, 465] on button "Pin to Meeting" at bounding box center [600, 471] width 63 height 16
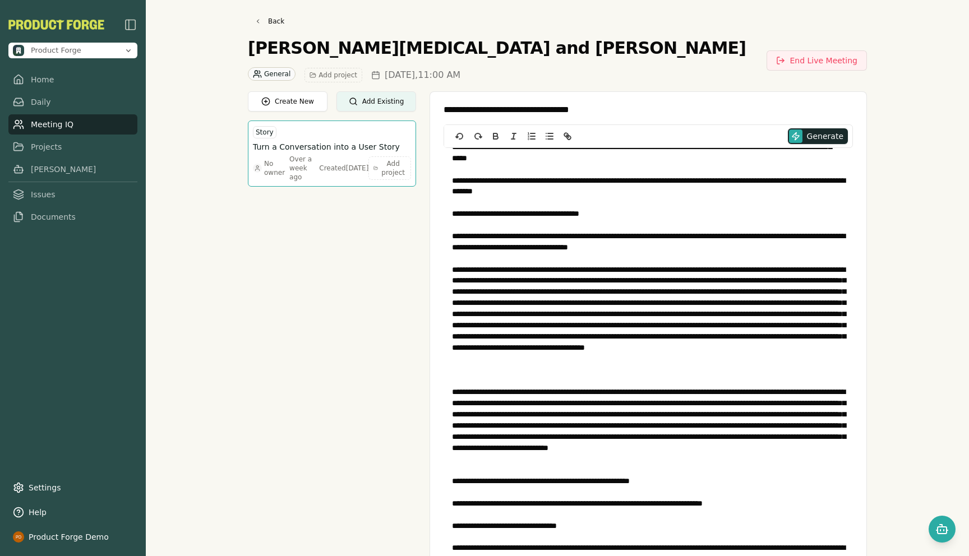
scroll to position [718, 0]
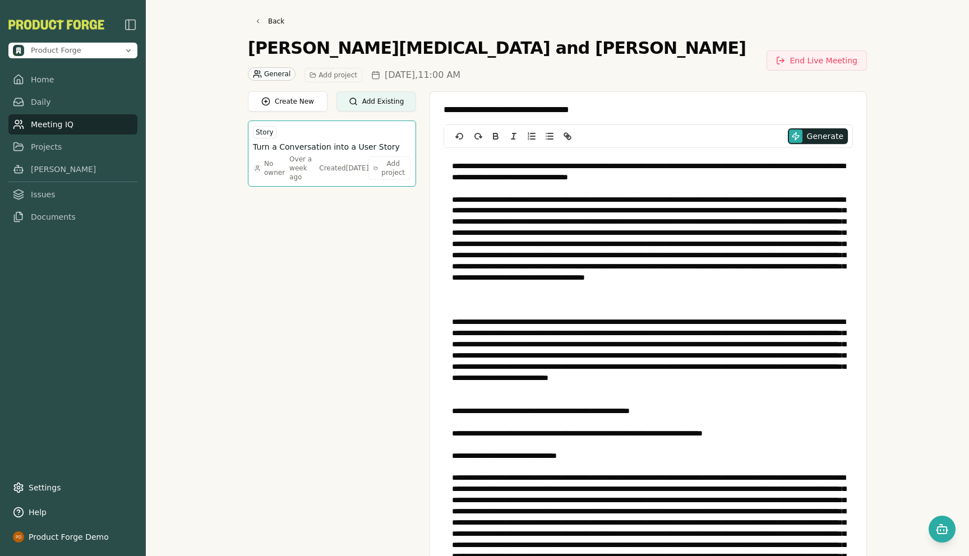
click at [229, 286] on div "**********" at bounding box center [557, 278] width 823 height 556
click at [56, 145] on link "Projects" at bounding box center [72, 147] width 129 height 20
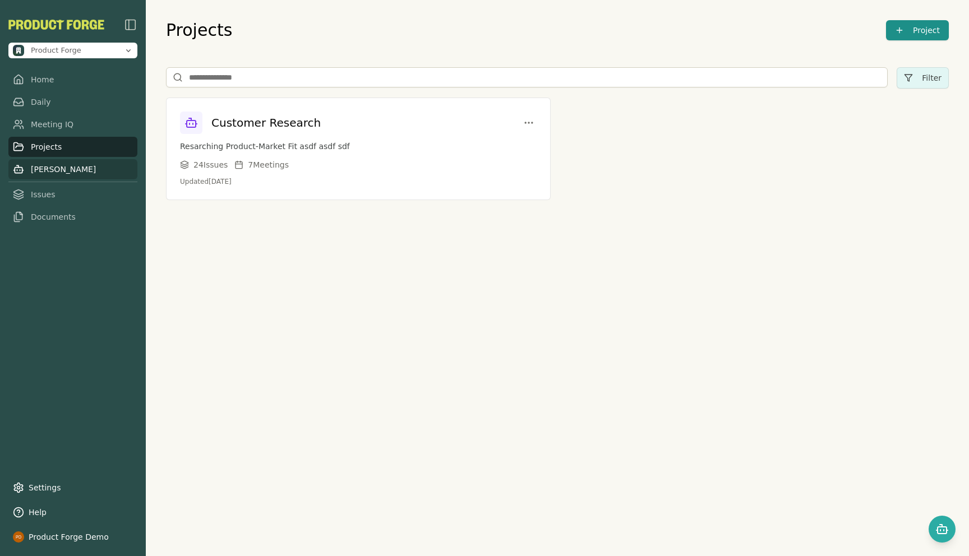
click at [45, 165] on link "[PERSON_NAME]" at bounding box center [72, 169] width 129 height 20
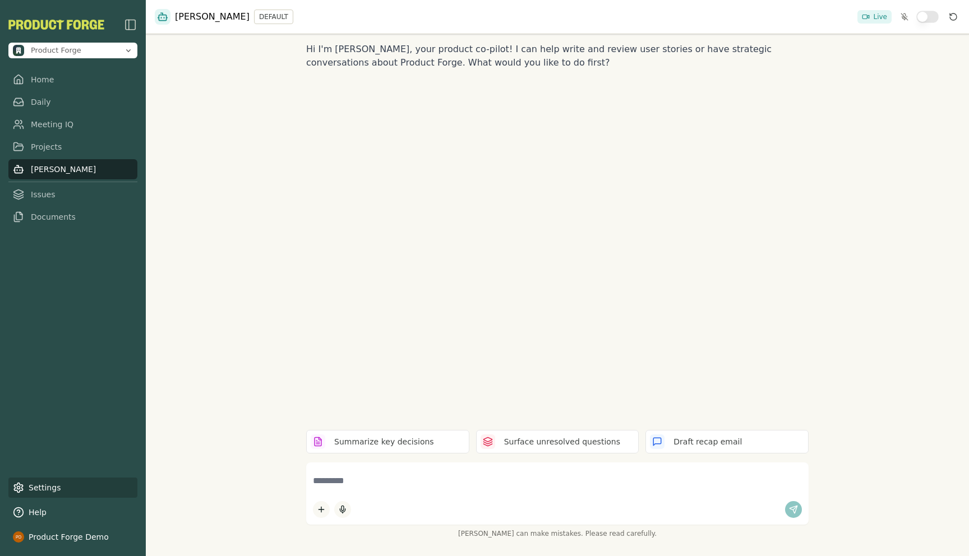
click at [28, 494] on link "Settings" at bounding box center [72, 488] width 129 height 20
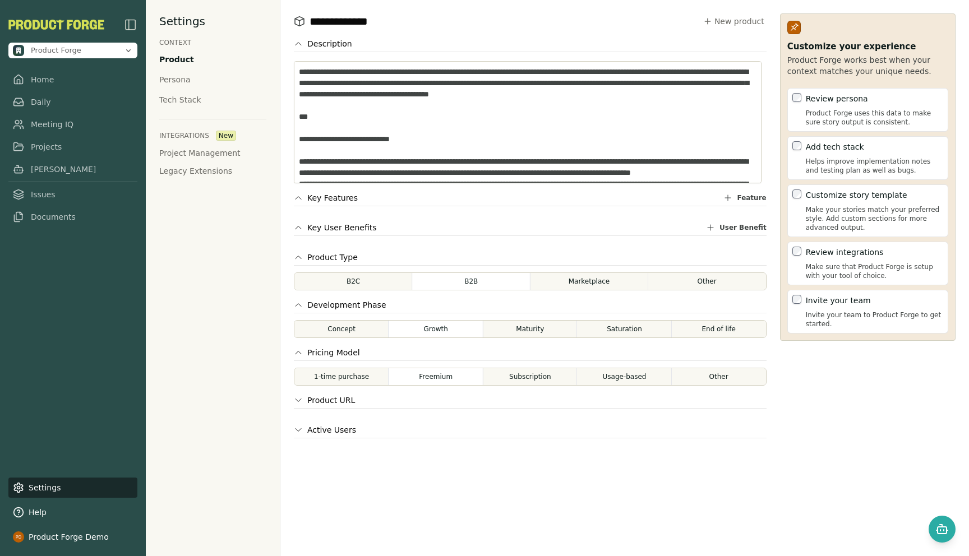
click at [297, 202] on button "Key Features" at bounding box center [326, 197] width 64 height 11
click at [165, 76] on div "Persona" at bounding box center [174, 79] width 31 height 11
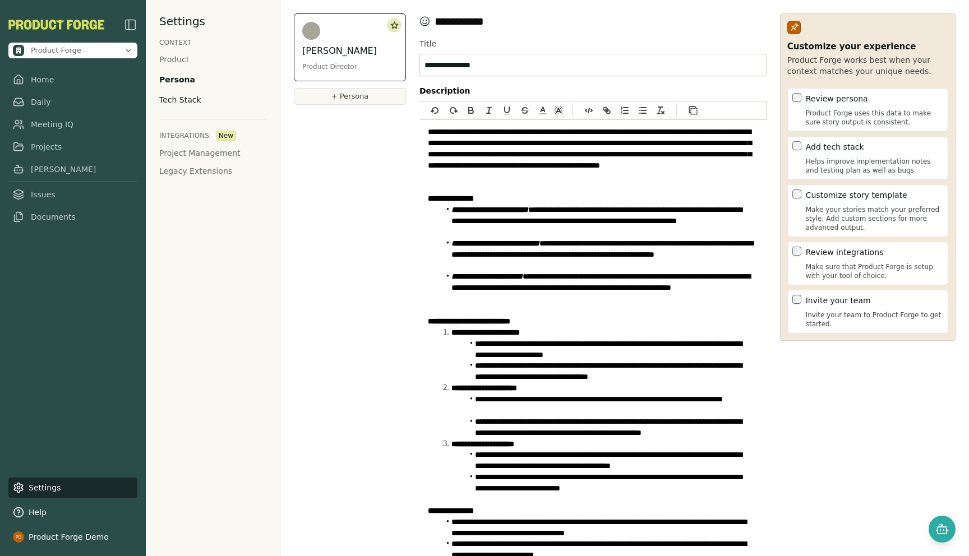
click at [177, 104] on div "Tech Stack" at bounding box center [180, 99] width 42 height 11
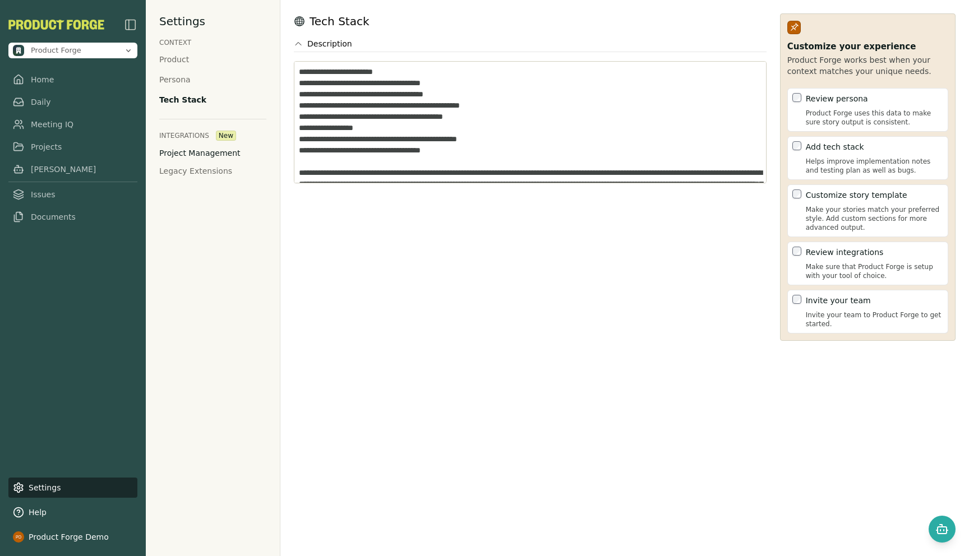
click at [203, 147] on button "Project Management" at bounding box center [199, 152] width 81 height 11
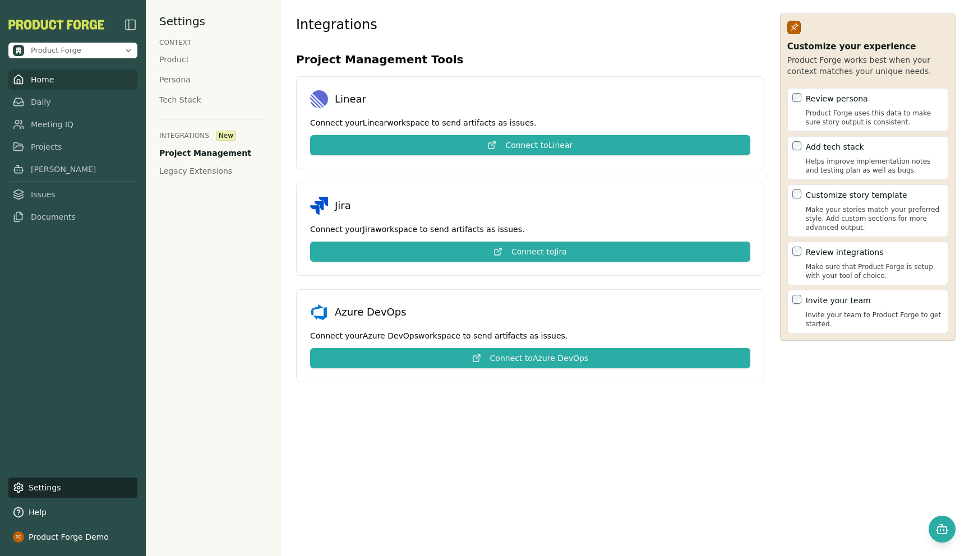
click at [44, 78] on link "Home" at bounding box center [72, 80] width 129 height 20
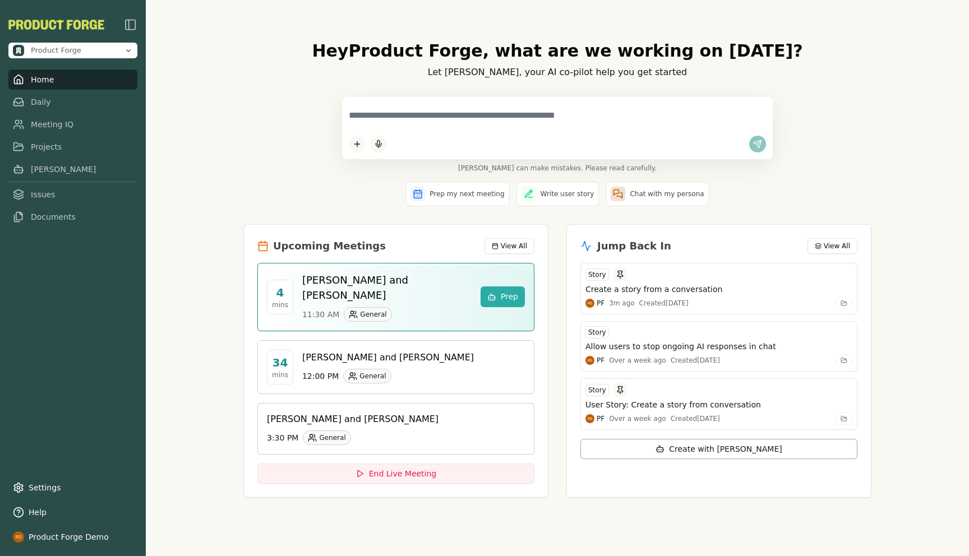
click at [419, 114] on textarea at bounding box center [557, 116] width 417 height 24
type textarea "**********"
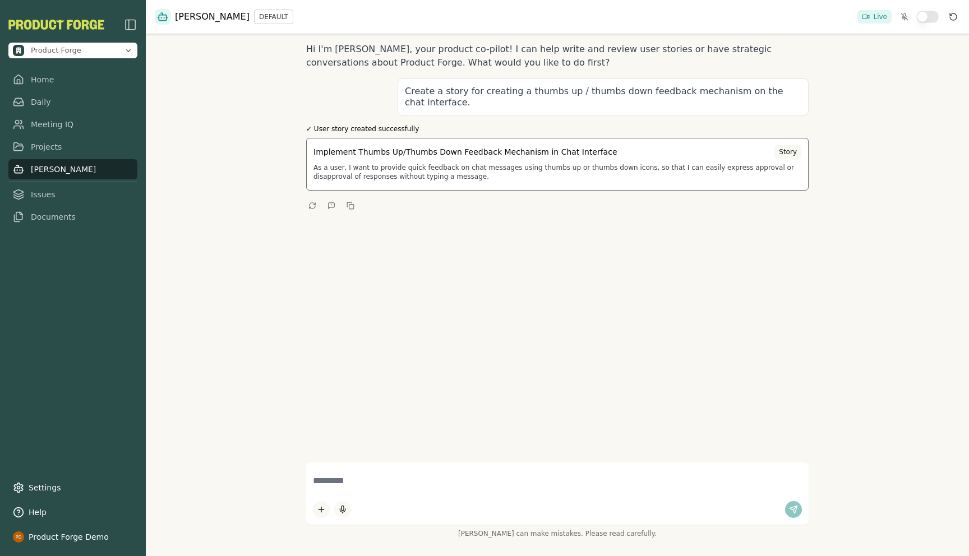
click at [470, 170] on p "As a user, I want to provide quick feedback on chat messages using thumbs up or…" at bounding box center [557, 172] width 488 height 18
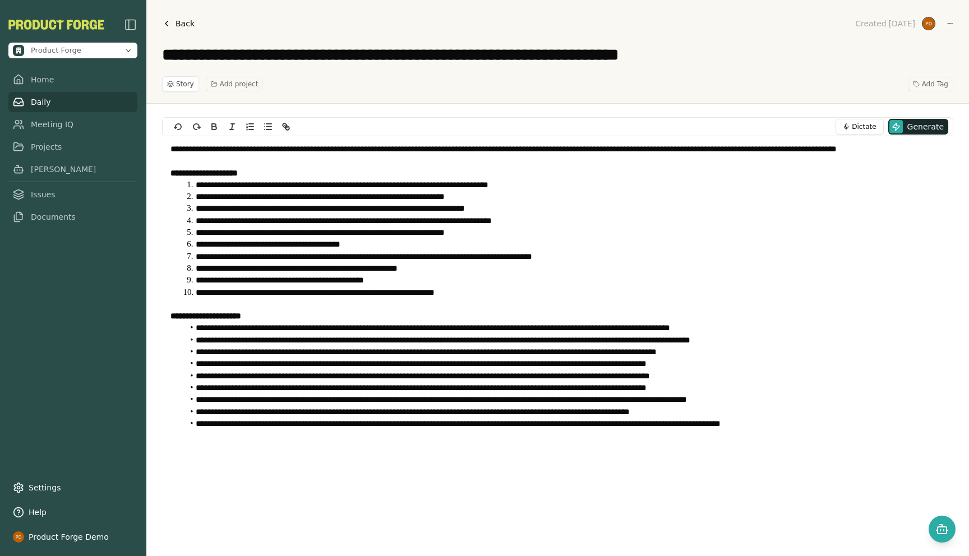
click at [31, 99] on link "Daily" at bounding box center [72, 102] width 129 height 20
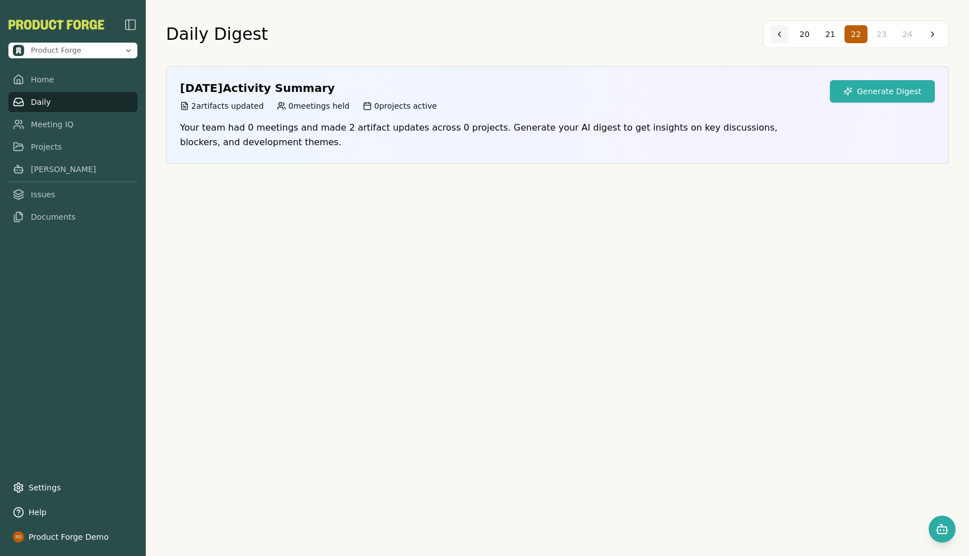
click at [785, 34] on button at bounding box center [779, 34] width 18 height 18
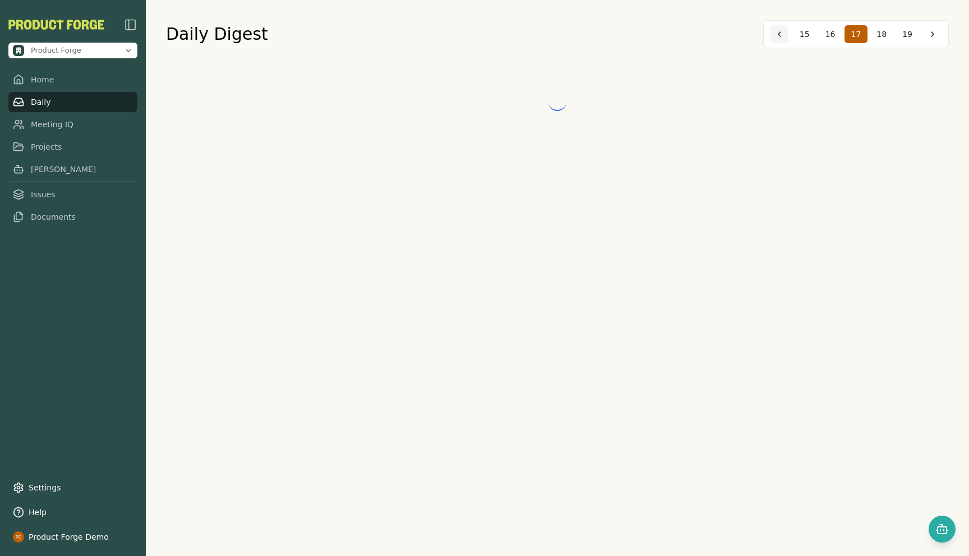
click at [785, 34] on button at bounding box center [779, 34] width 18 height 18
click at [785, 35] on button at bounding box center [779, 34] width 18 height 18
click at [785, 35] on button at bounding box center [784, 34] width 18 height 18
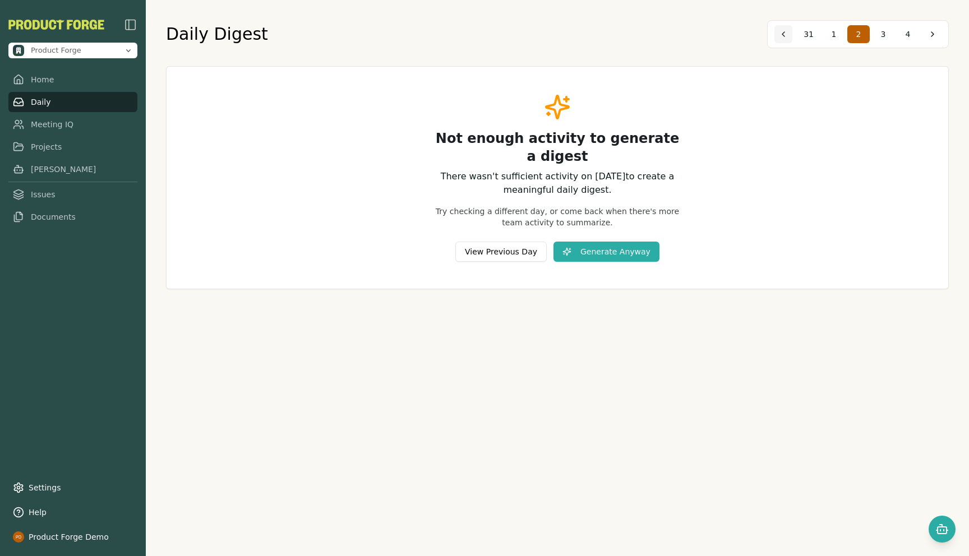
click at [785, 35] on button at bounding box center [783, 34] width 18 height 18
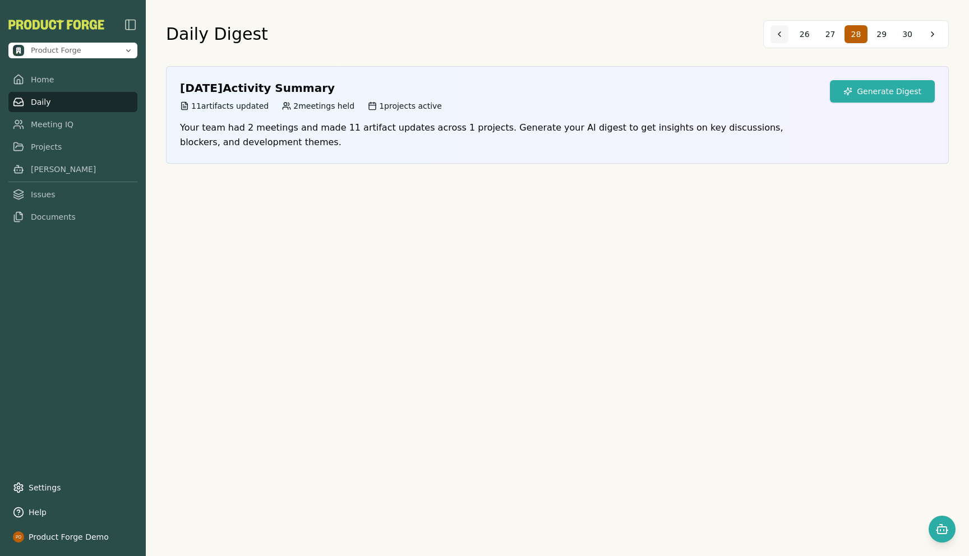
click at [785, 35] on button at bounding box center [779, 34] width 18 height 18
click at [905, 31] on span "25" at bounding box center [907, 34] width 10 height 11
click at [876, 92] on button "Generate Digest" at bounding box center [882, 91] width 105 height 22
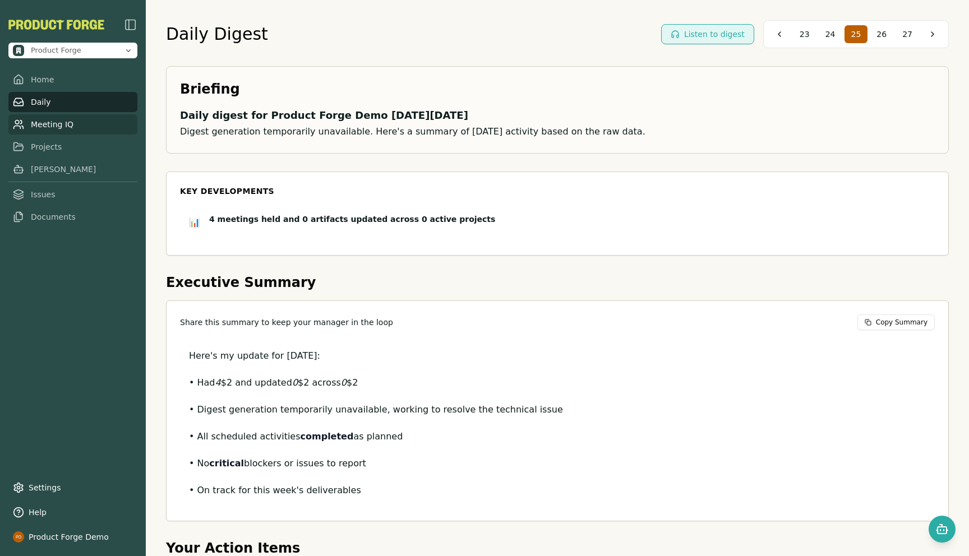
click at [48, 127] on link "Meeting IQ" at bounding box center [72, 124] width 129 height 20
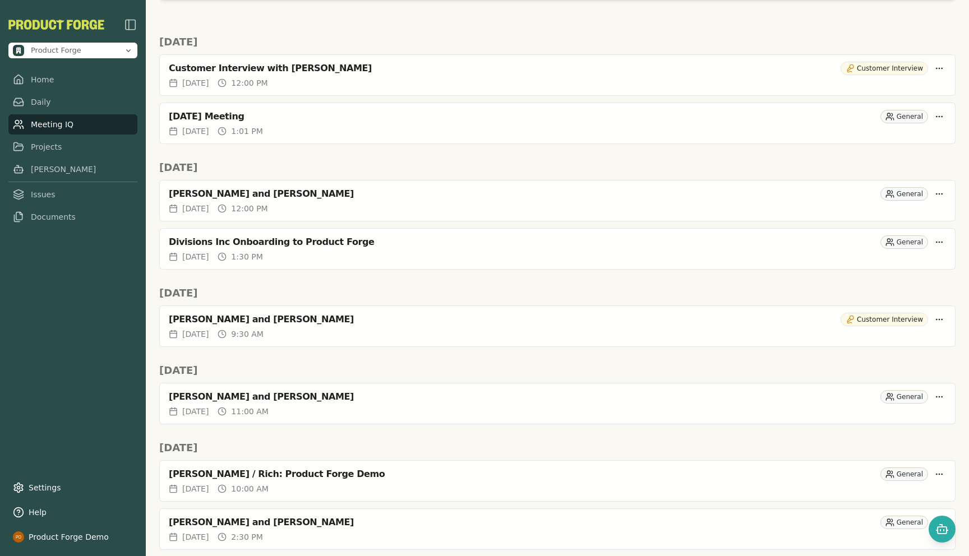
scroll to position [727, 0]
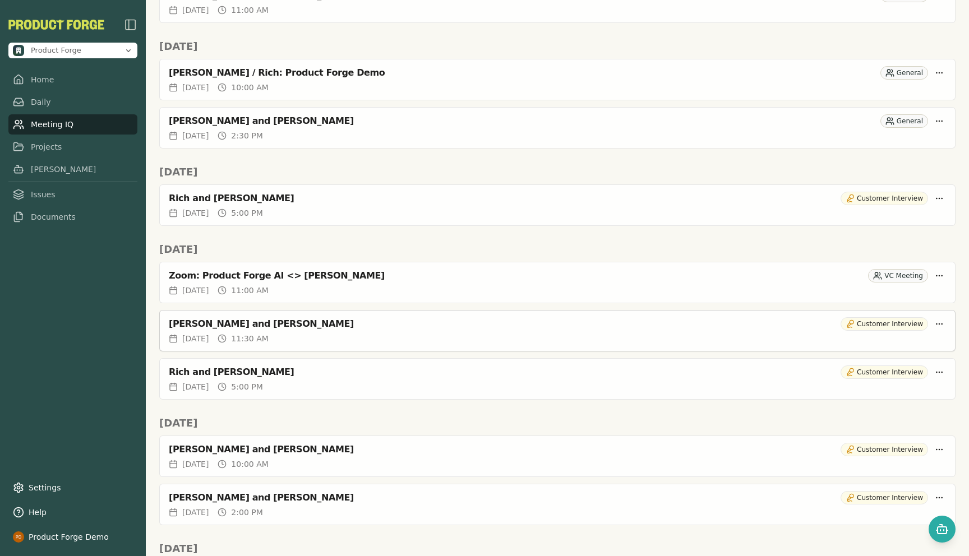
click at [244, 331] on div "[PERSON_NAME] and [PERSON_NAME] Customer Interview" at bounding box center [557, 322] width 795 height 22
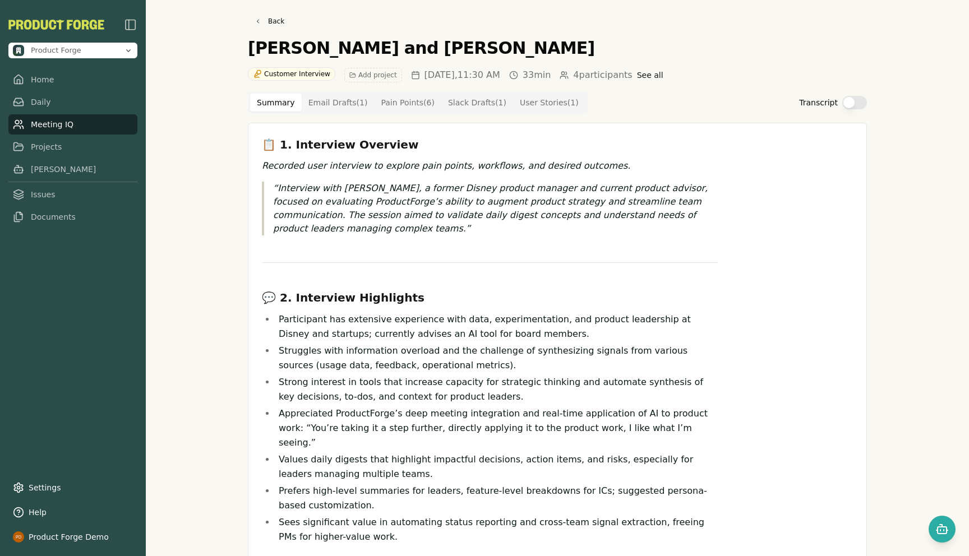
scroll to position [434, 0]
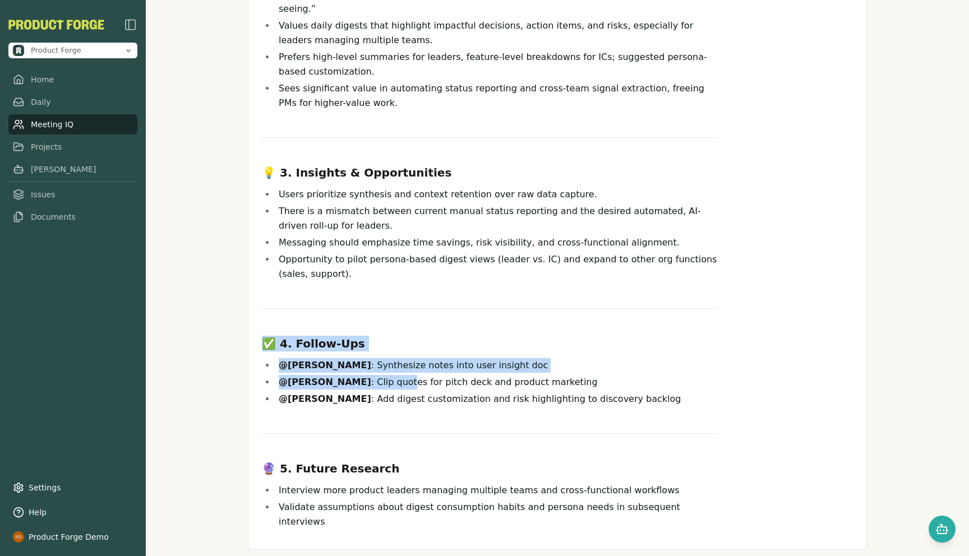
drag, startPoint x: 237, startPoint y: 321, endPoint x: 385, endPoint y: 373, distance: 156.9
click at [385, 373] on div "Back [PERSON_NAME] and [PERSON_NAME] Customer Interview Add project [DATE] 11:3…" at bounding box center [557, 278] width 823 height 556
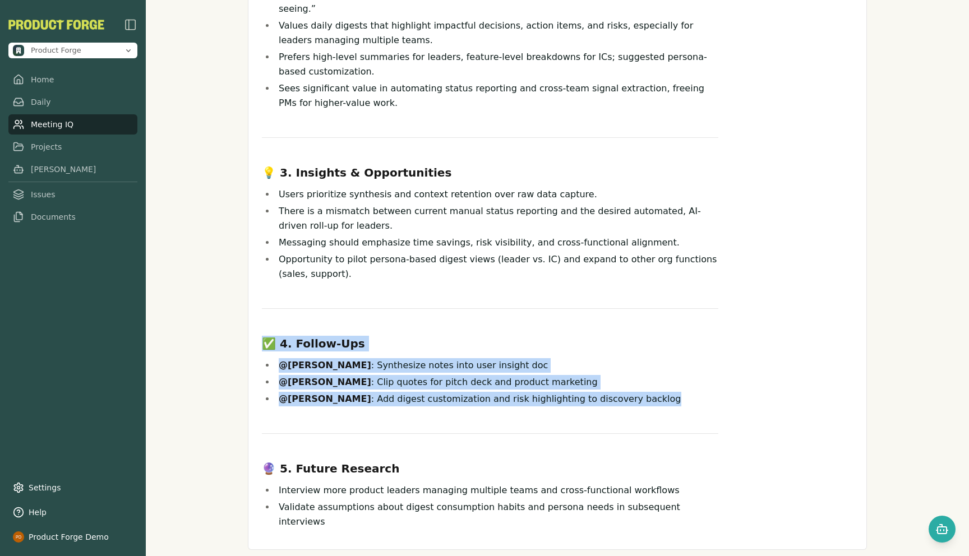
drag, startPoint x: 658, startPoint y: 387, endPoint x: 372, endPoint y: 285, distance: 303.6
click at [372, 285] on div "📋 1. Interview Overview Recorded user interview to explore pain points, workflo…" at bounding box center [490, 116] width 456 height 826
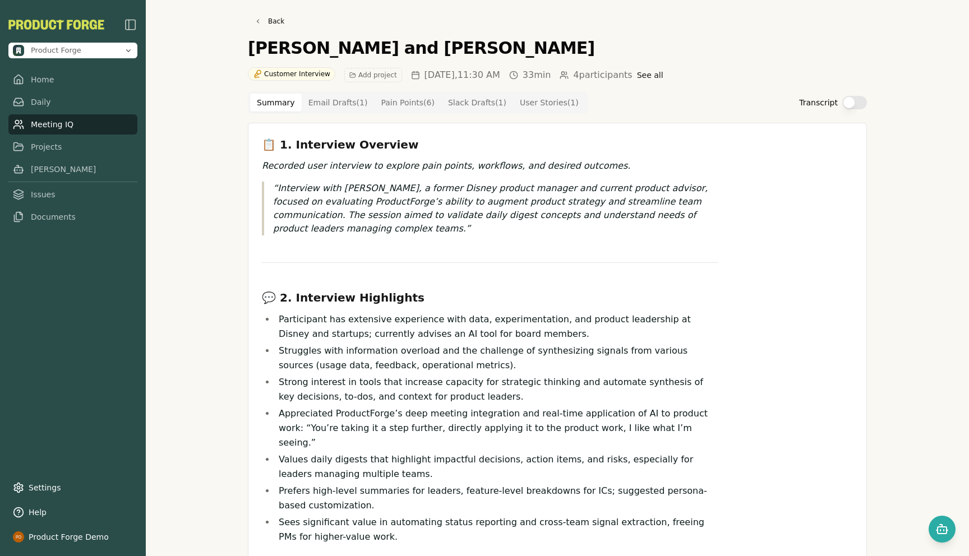
click at [167, 391] on div "Back [PERSON_NAME] and [PERSON_NAME] Customer Interview Add project [DATE] 11:3…" at bounding box center [557, 278] width 823 height 556
click at [35, 78] on link "Home" at bounding box center [72, 80] width 129 height 20
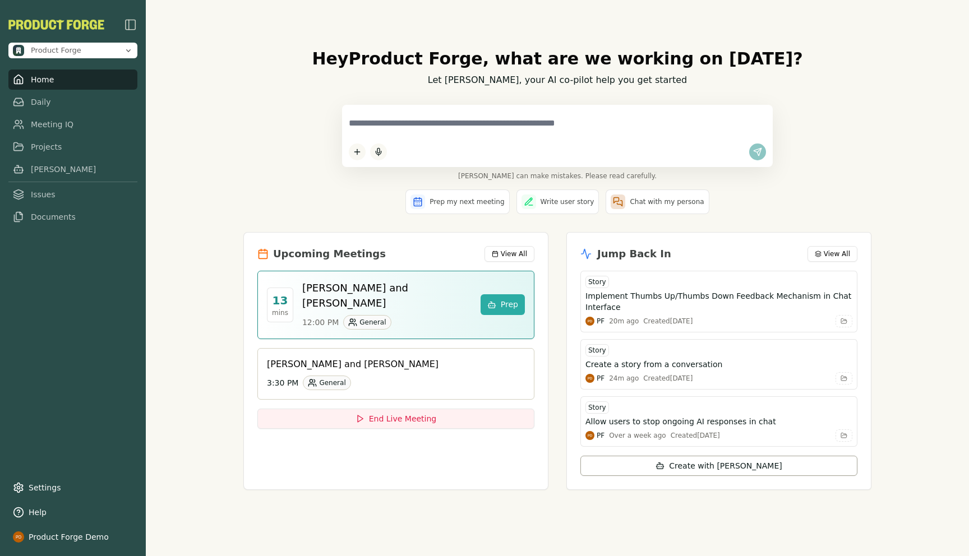
click at [414, 121] on textarea at bounding box center [557, 124] width 417 height 24
paste textarea "**********"
type textarea "**********"
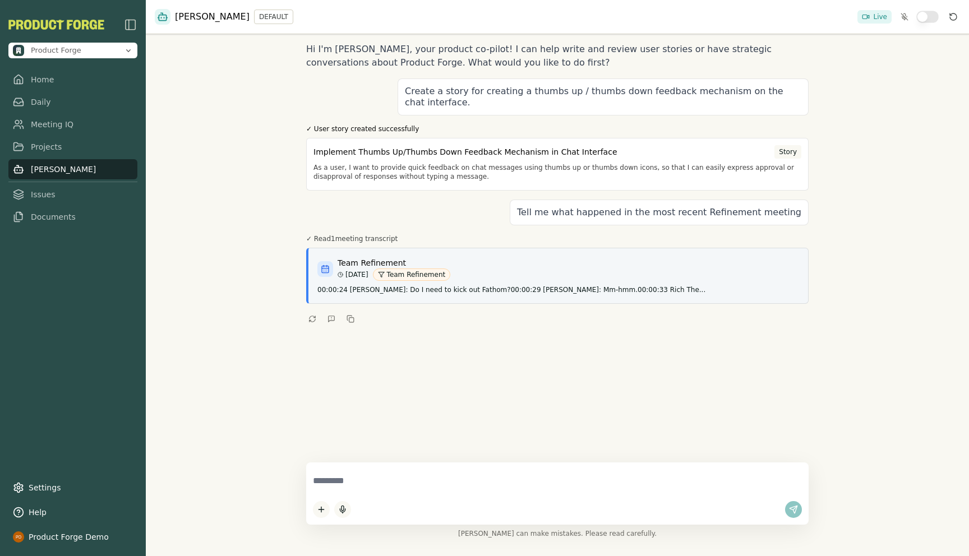
click at [328, 485] on textarea at bounding box center [557, 481] width 489 height 24
type textarea "**********"
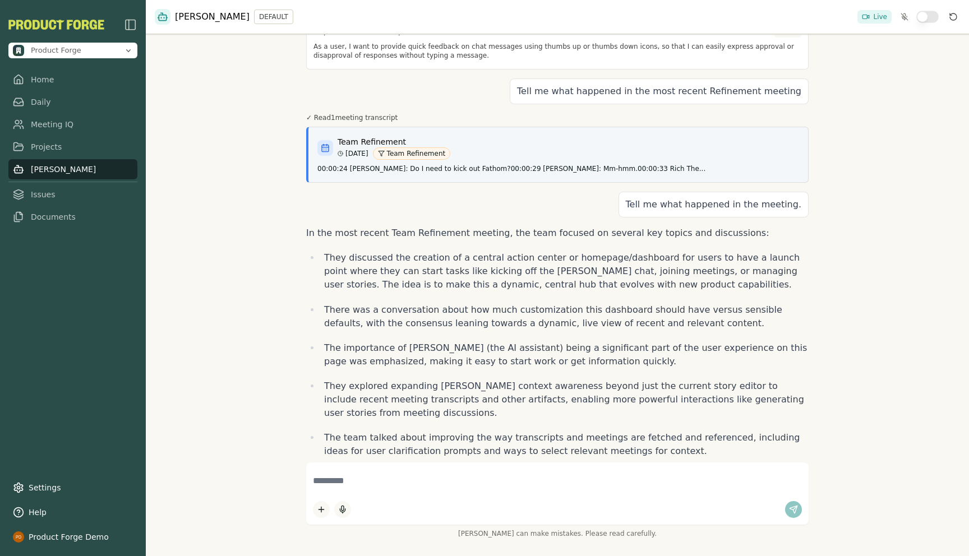
scroll to position [119, 0]
click at [343, 485] on textarea at bounding box center [557, 481] width 489 height 24
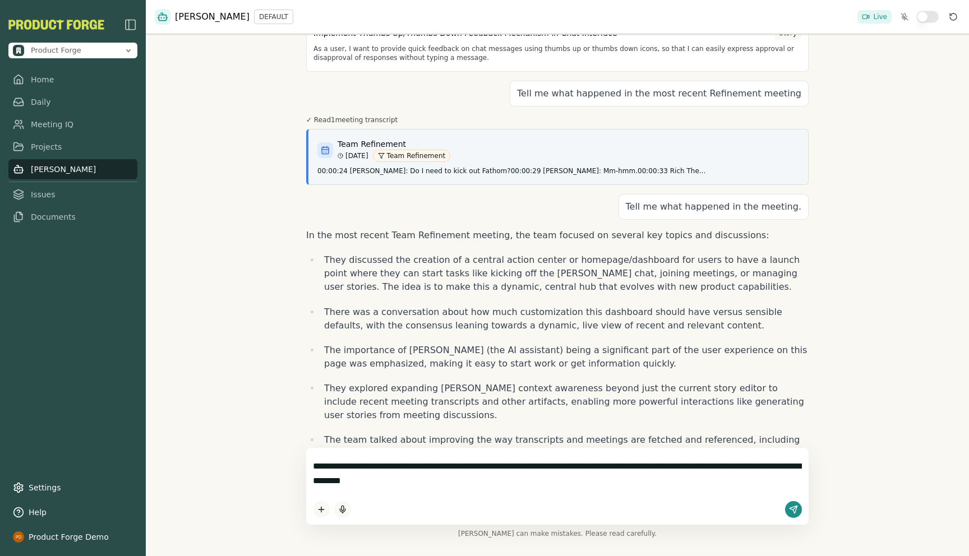
type textarea "**********"
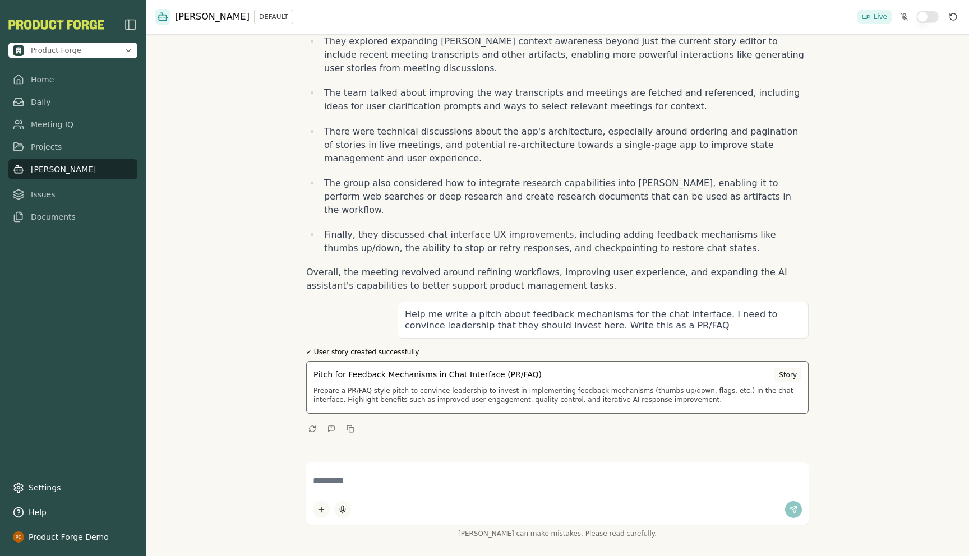
scroll to position [450, 0]
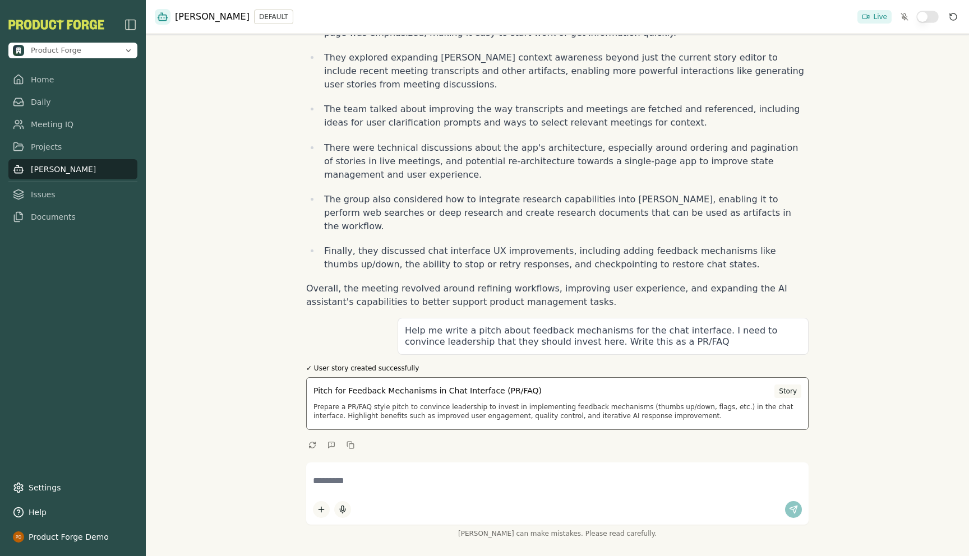
click at [522, 402] on p "Prepare a PR/FAQ style pitch to convince leadership to invest in implementing f…" at bounding box center [557, 411] width 488 height 18
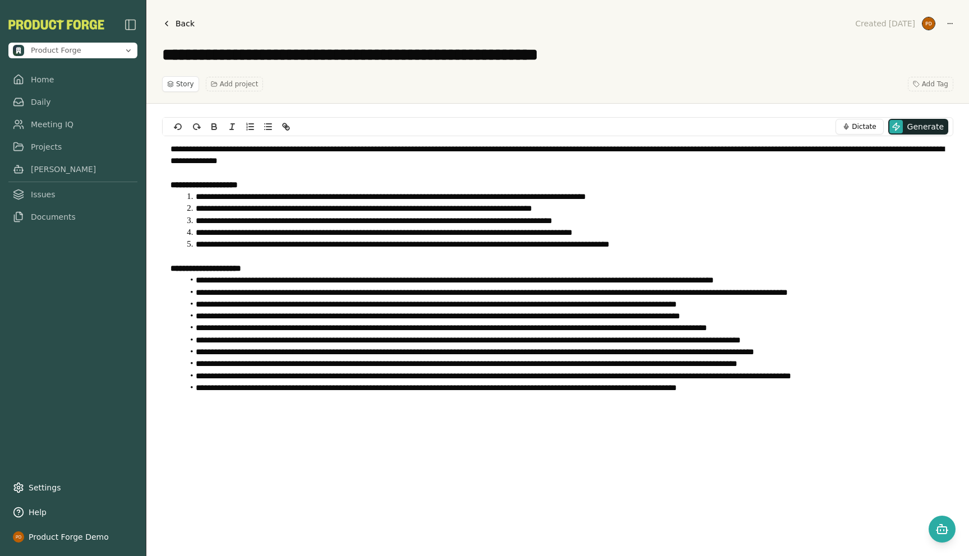
drag, startPoint x: 612, startPoint y: 58, endPoint x: 543, endPoint y: 54, distance: 69.0
click at [543, 54] on textarea "**********" at bounding box center [557, 55] width 791 height 20
click at [165, 29] on link "Back" at bounding box center [178, 24] width 33 height 16
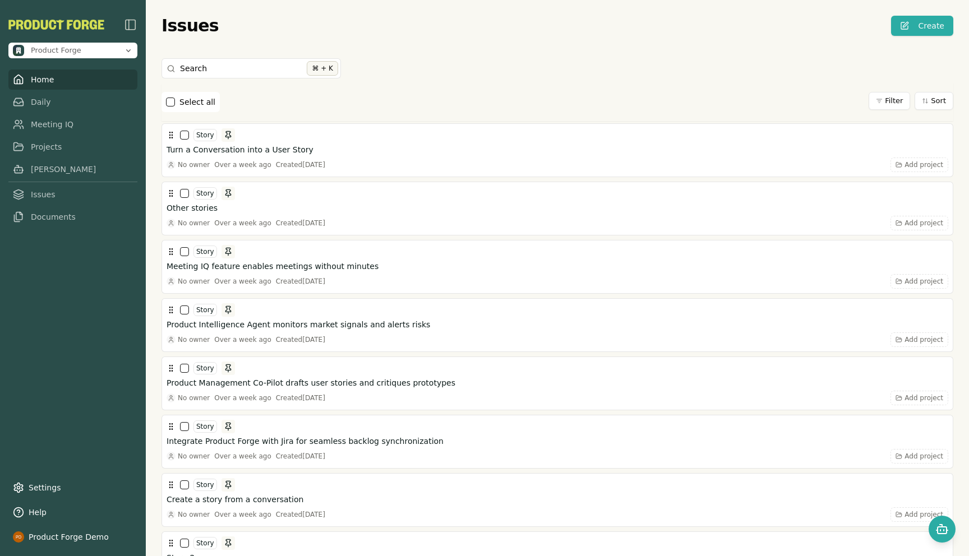
click at [35, 76] on link "Home" at bounding box center [72, 80] width 129 height 20
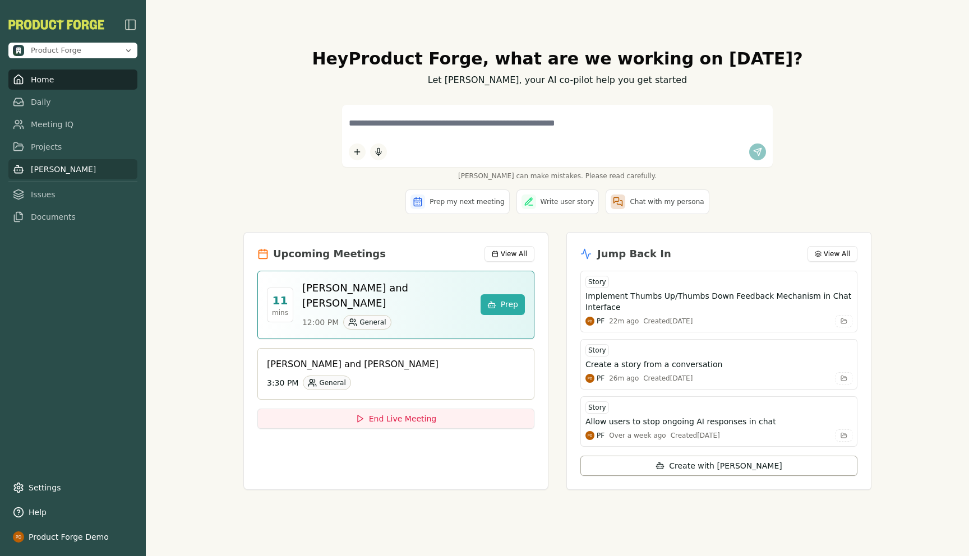
click at [32, 168] on link "[PERSON_NAME]" at bounding box center [72, 169] width 129 height 20
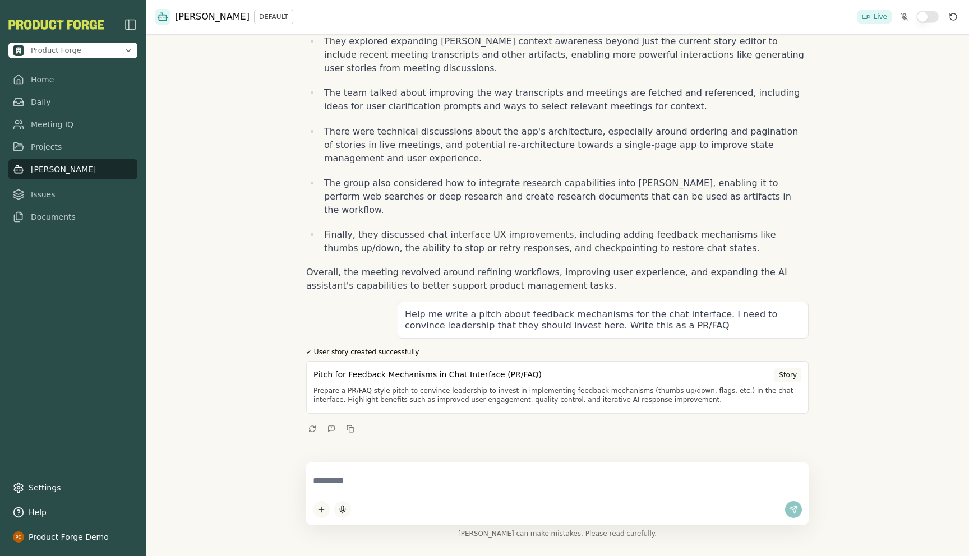
scroll to position [450, 0]
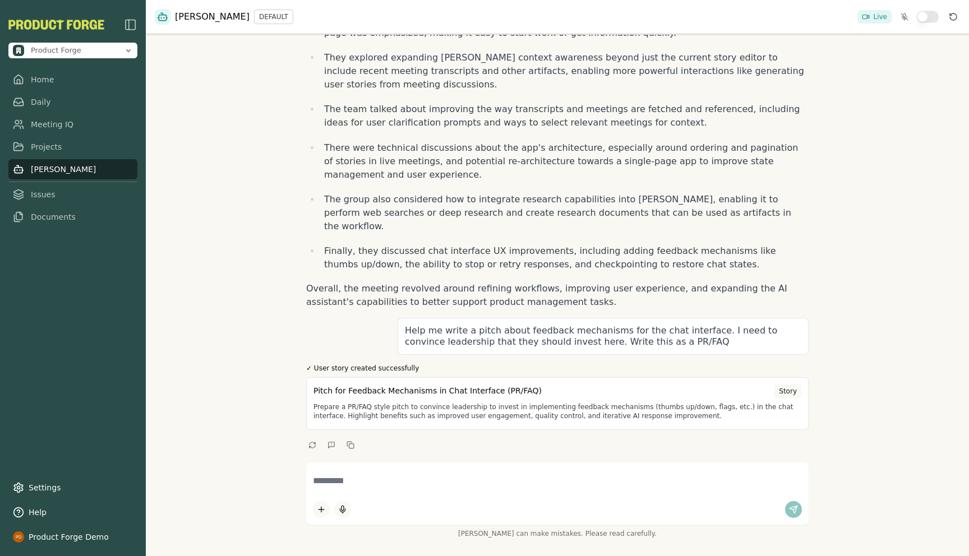
click at [232, 206] on div "Hi I'm [PERSON_NAME], your product co-pilot! I can help write and review user s…" at bounding box center [557, 278] width 823 height 556
click at [40, 195] on link "Issues" at bounding box center [72, 194] width 129 height 20
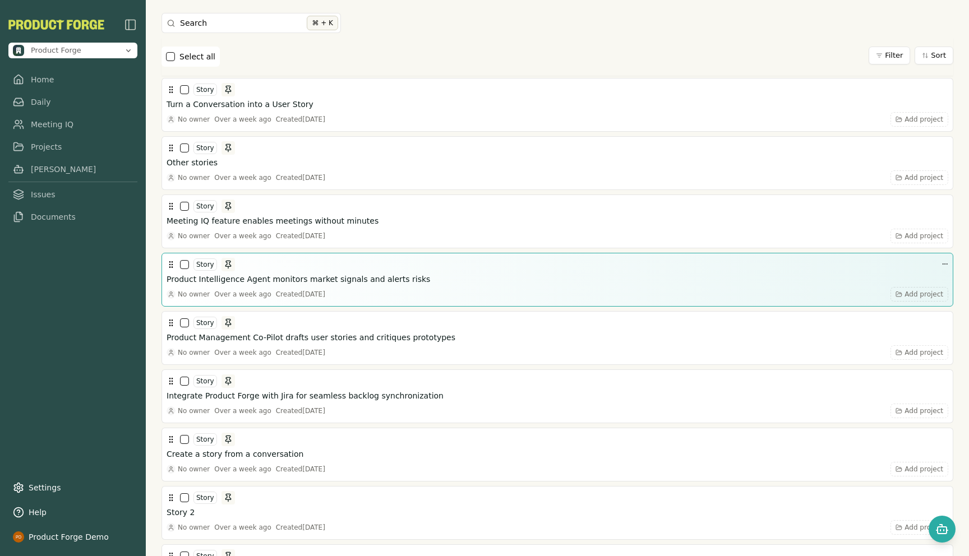
scroll to position [50, 0]
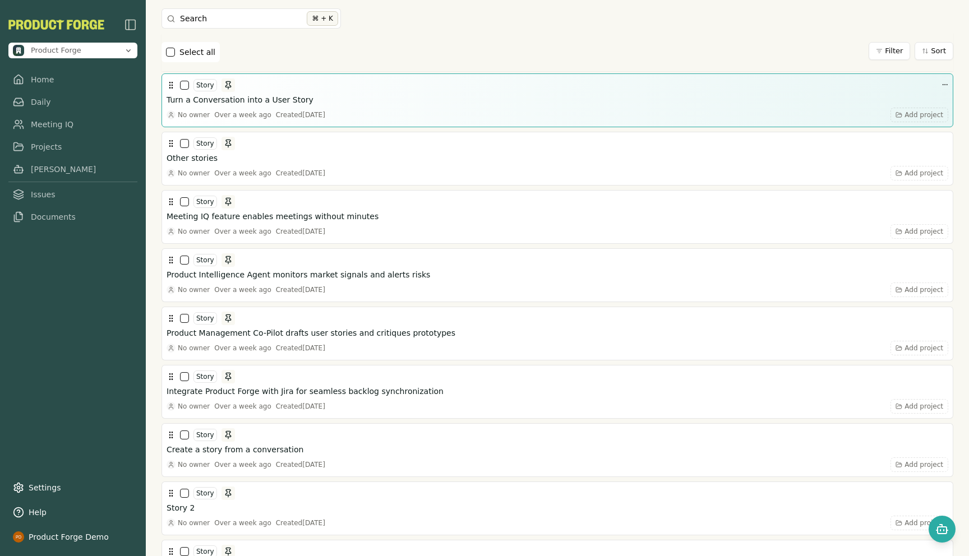
click at [257, 93] on div "Story Turn a Conversation into a User Story No owner Over a week ago Created [D…" at bounding box center [556, 100] width 781 height 44
click at [261, 97] on h3 "Turn a Conversation into a User Story" at bounding box center [239, 99] width 147 height 11
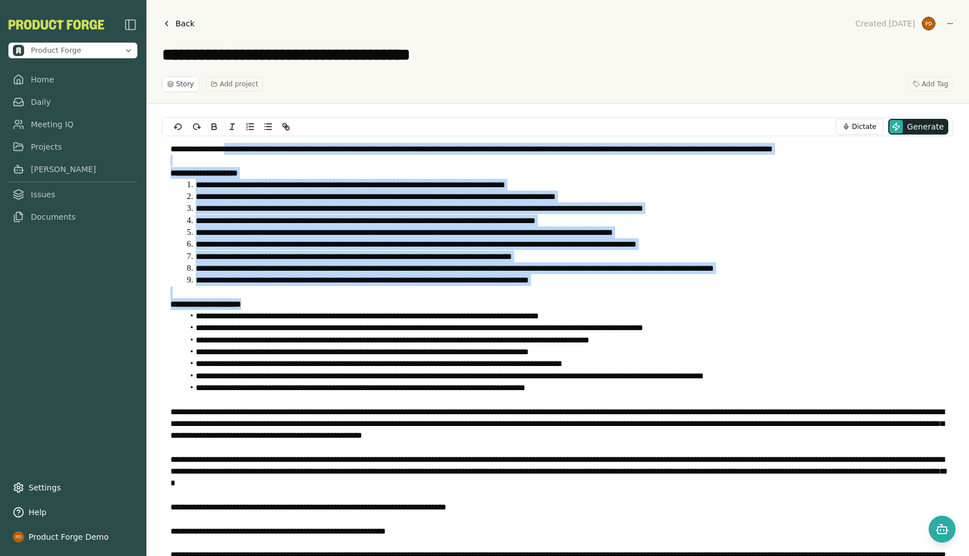
drag, startPoint x: 235, startPoint y: 145, endPoint x: 342, endPoint y: 306, distance: 193.4
click at [342, 306] on div "**********" at bounding box center [557, 358] width 791 height 444
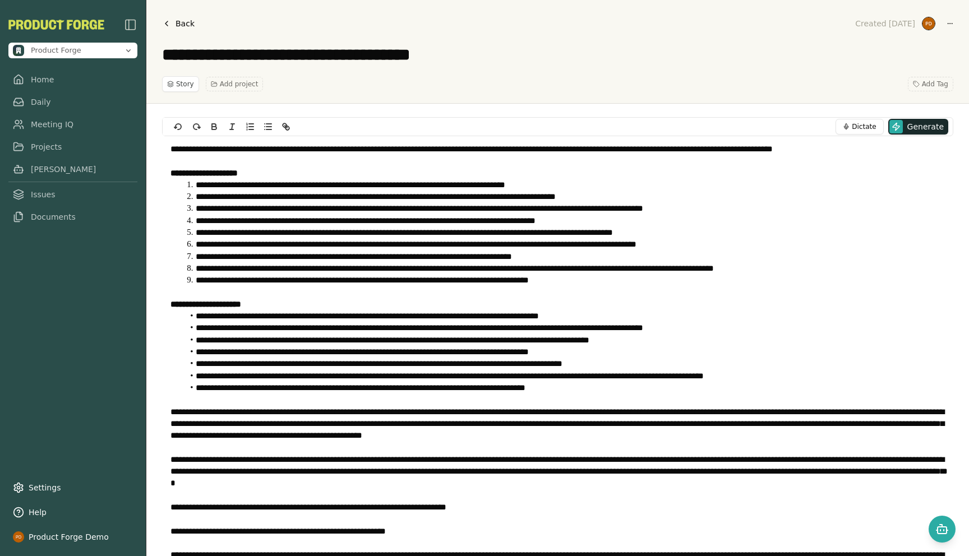
click at [243, 437] on p "**********" at bounding box center [557, 424] width 774 height 36
